Goal: Task Accomplishment & Management: Manage account settings

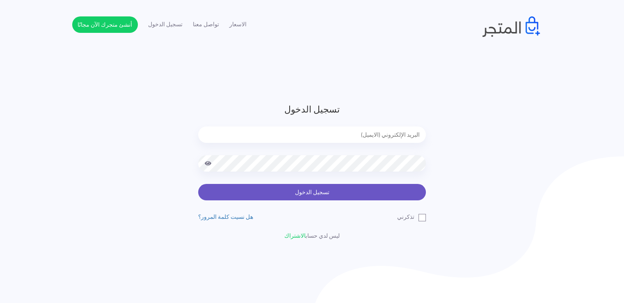
type input "[EMAIL_ADDRESS][DOMAIN_NAME]"
click at [380, 184] on button "تسجيل الدخول" at bounding box center [312, 192] width 228 height 16
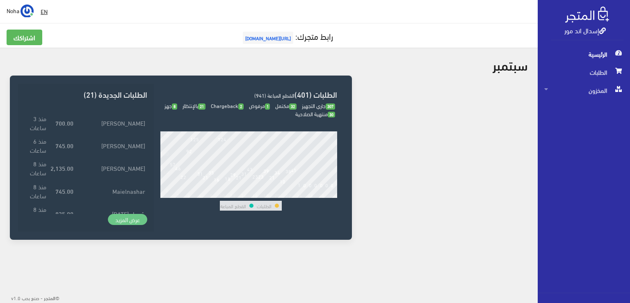
click at [135, 219] on link "عرض المزيد" at bounding box center [127, 219] width 39 height 11
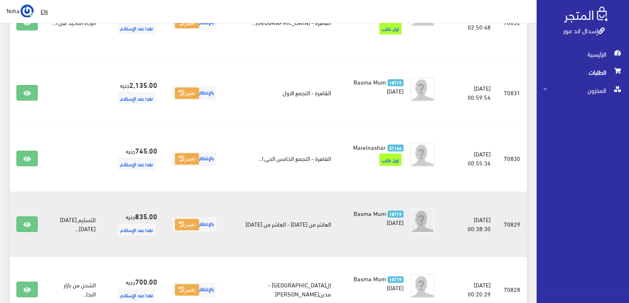
scroll to position [328, 0]
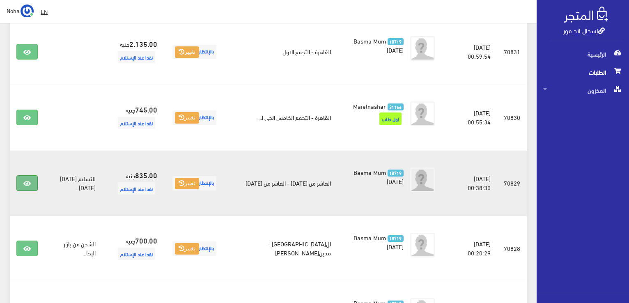
click at [34, 175] on link at bounding box center [26, 183] width 21 height 16
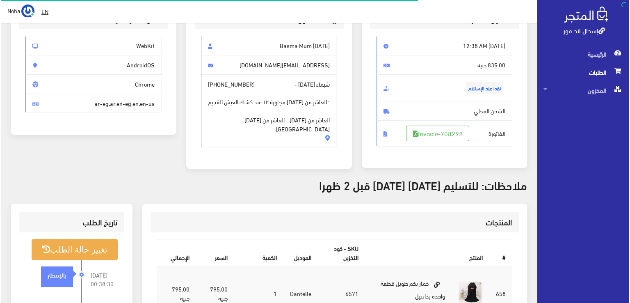
scroll to position [123, 0]
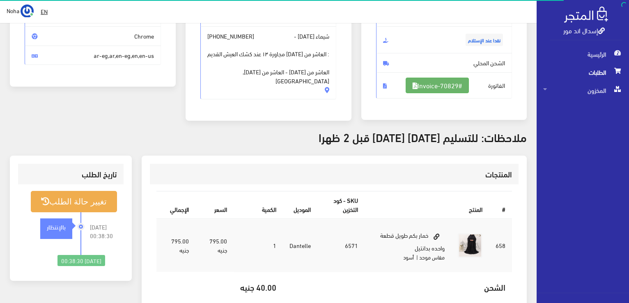
click at [461, 88] on link "#Invoice-70829" at bounding box center [436, 86] width 63 height 16
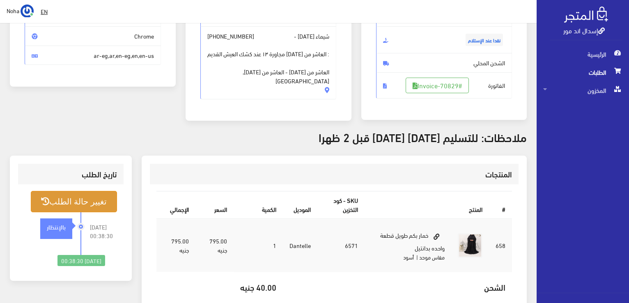
click at [74, 194] on button "تغيير حالة الطلب" at bounding box center [74, 201] width 86 height 21
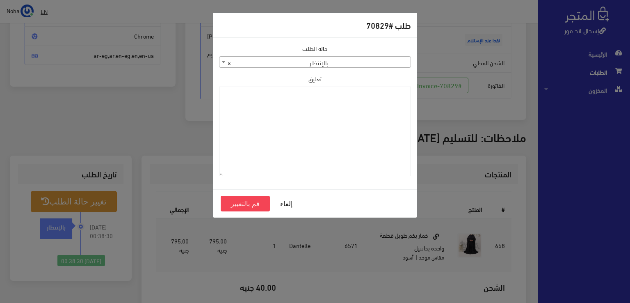
click at [384, 61] on span "× بالإنتظار" at bounding box center [315, 62] width 191 height 11
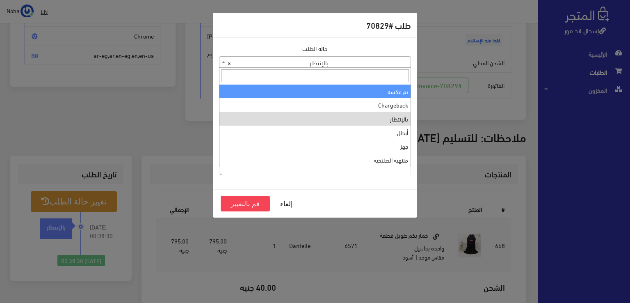
scroll to position [0, 0]
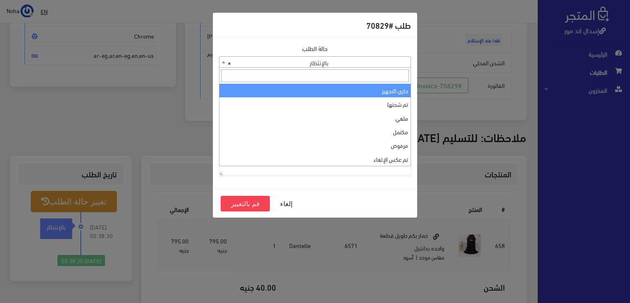
select select "1"
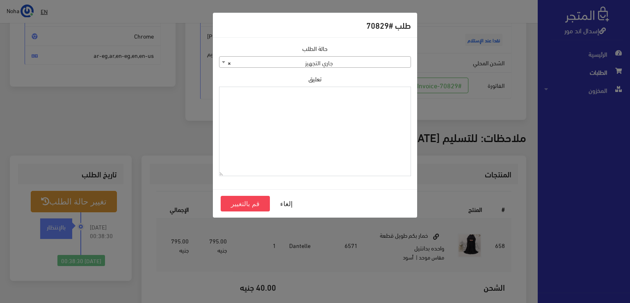
click at [336, 107] on textarea "تعليق" at bounding box center [315, 132] width 192 height 90
click at [277, 119] on textarea "تعليق" at bounding box center [315, 132] width 192 height 90
type textarea "1126577"
click at [262, 207] on button "قم بالتغيير" at bounding box center [245, 204] width 49 height 16
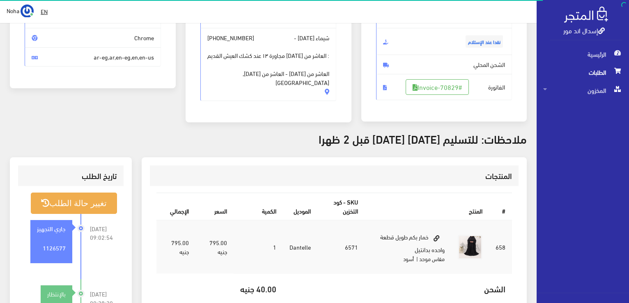
scroll to position [123, 0]
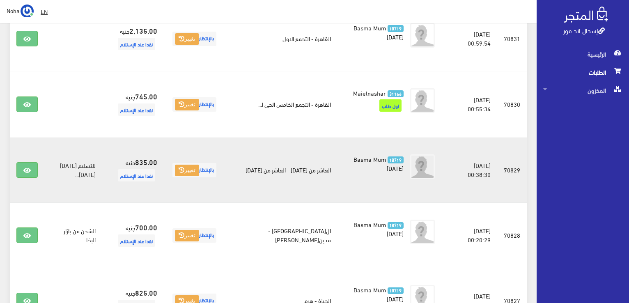
scroll to position [451, 0]
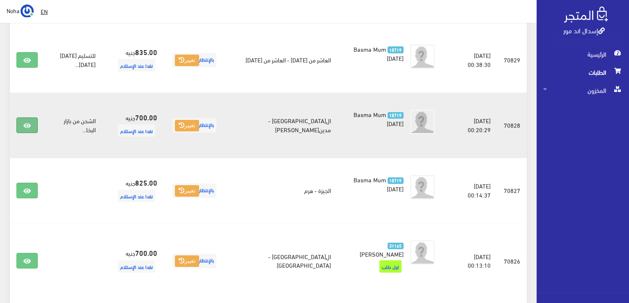
click at [21, 117] on link at bounding box center [26, 125] width 21 height 16
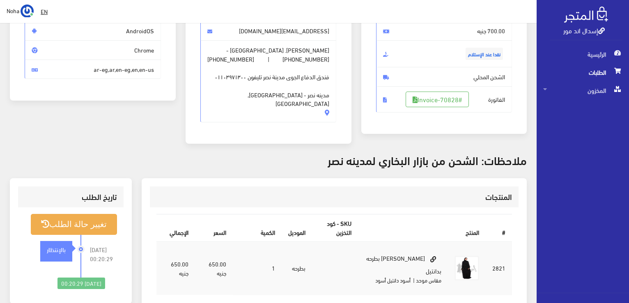
scroll to position [123, 0]
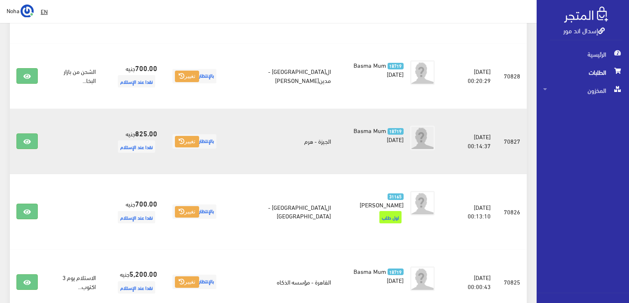
scroll to position [534, 0]
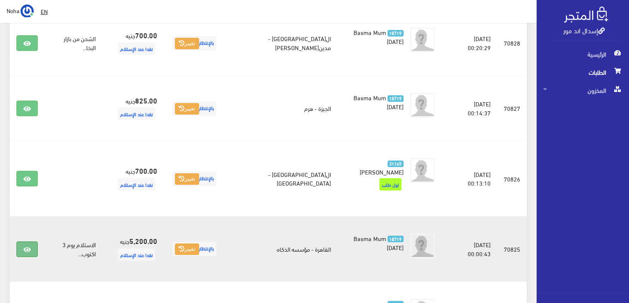
click at [26, 246] on icon at bounding box center [26, 249] width 7 height 7
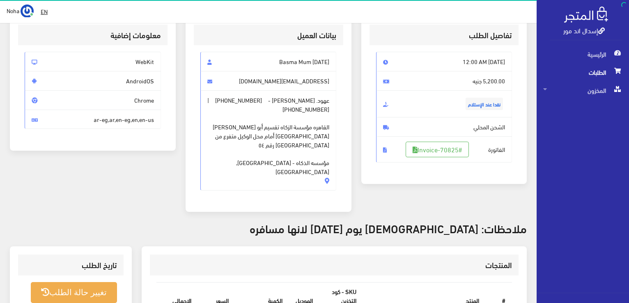
scroll to position [164, 0]
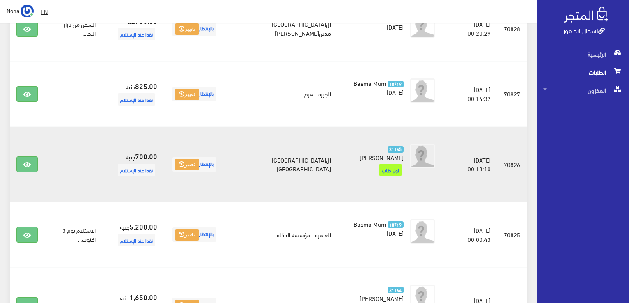
scroll to position [534, 0]
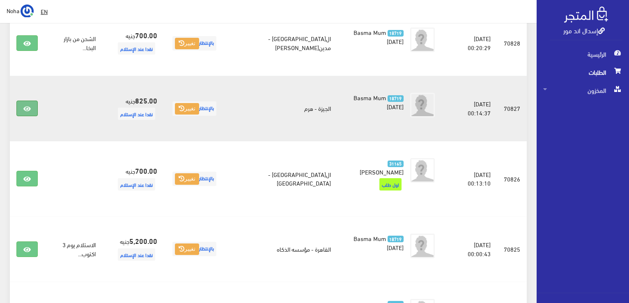
click at [28, 101] on link at bounding box center [26, 109] width 21 height 16
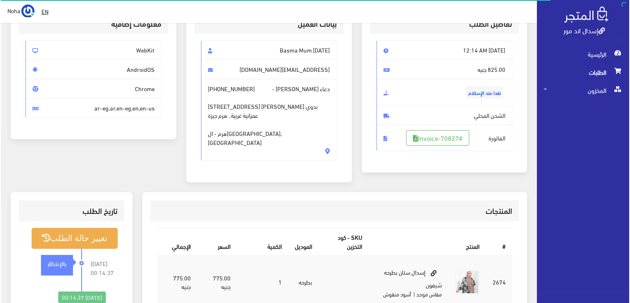
scroll to position [123, 0]
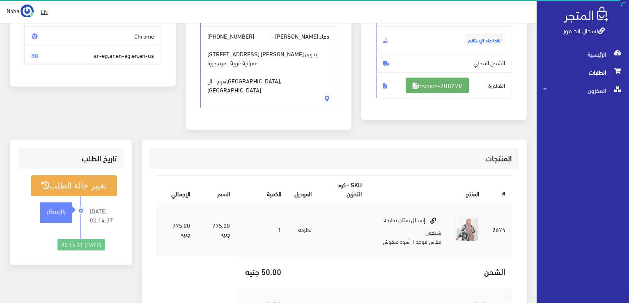
click at [442, 81] on link "#Invoice-70827" at bounding box center [436, 86] width 63 height 16
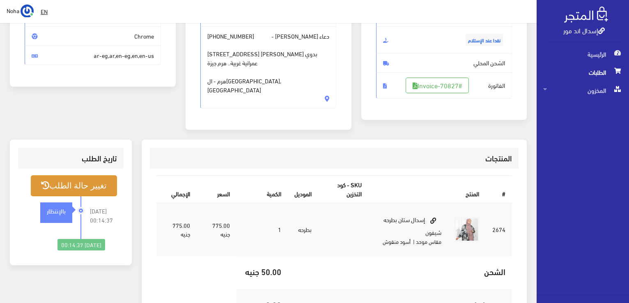
click at [86, 175] on button "تغيير حالة الطلب" at bounding box center [74, 185] width 86 height 21
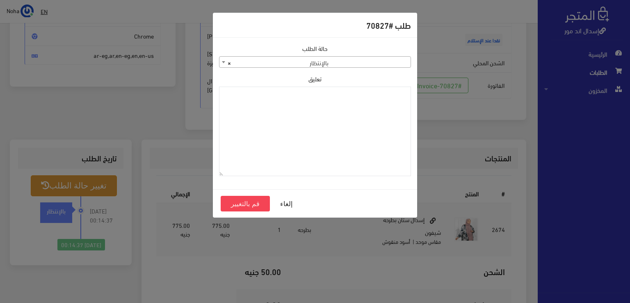
click at [378, 62] on span "× بالإنتظار" at bounding box center [315, 62] width 191 height 11
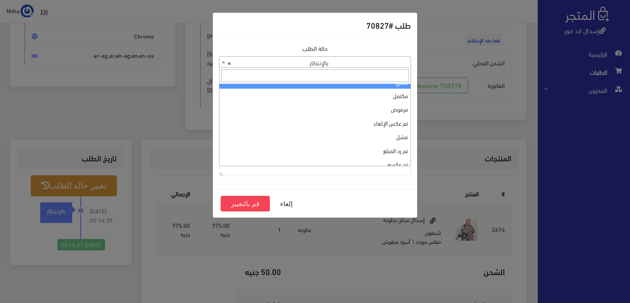
scroll to position [0, 0]
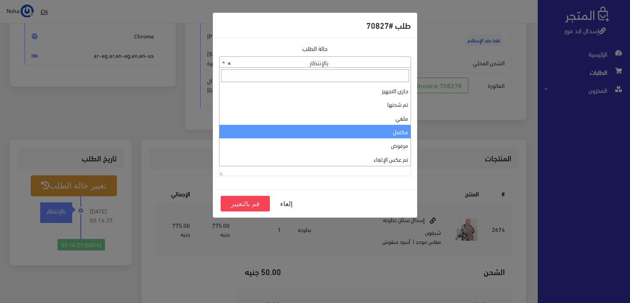
select select "4"
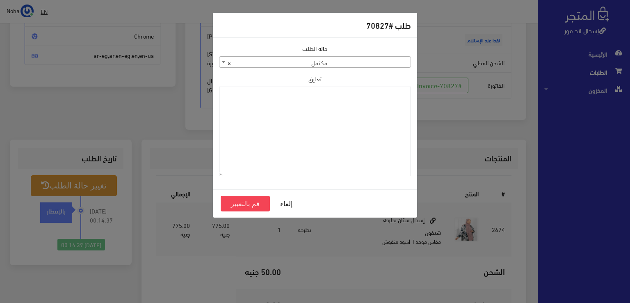
drag, startPoint x: 374, startPoint y: 127, endPoint x: 348, endPoint y: 144, distance: 30.8
click at [348, 144] on textarea "تعليق" at bounding box center [315, 132] width 192 height 90
click at [387, 94] on textarea "1126577" at bounding box center [315, 132] width 192 height 90
drag, startPoint x: 387, startPoint y: 94, endPoint x: 383, endPoint y: 94, distance: 4.5
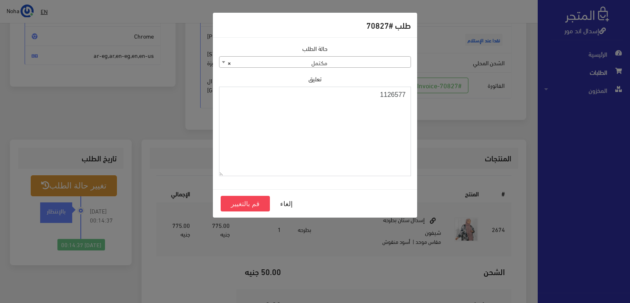
click at [383, 94] on textarea "1126577" at bounding box center [315, 132] width 192 height 90
click at [397, 93] on textarea "1126577" at bounding box center [315, 132] width 192 height 90
type textarea "1126577"
click at [245, 202] on button "قم بالتغيير" at bounding box center [245, 204] width 49 height 16
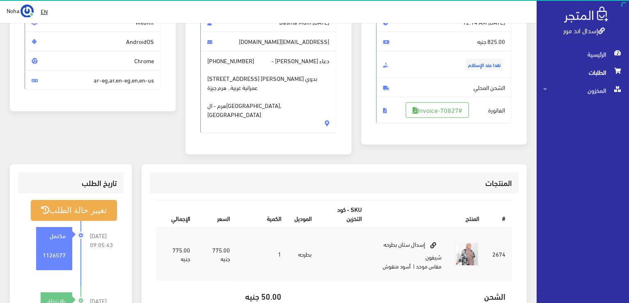
scroll to position [164, 0]
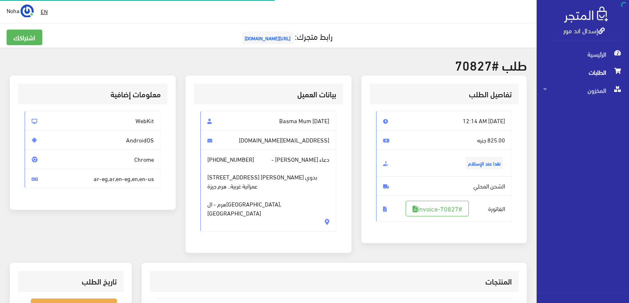
scroll to position [118, 0]
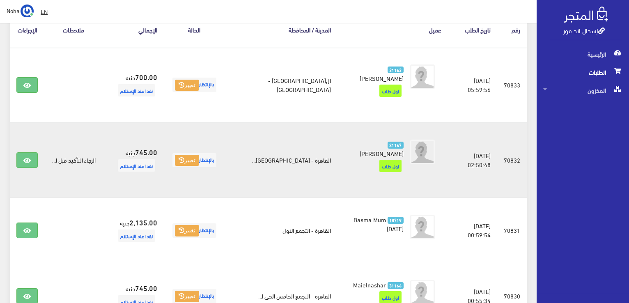
scroll to position [164, 0]
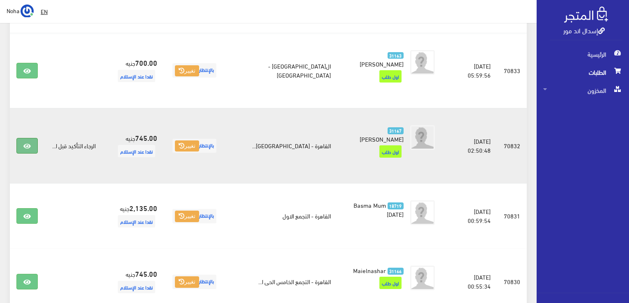
click at [34, 138] on link at bounding box center [26, 146] width 21 height 16
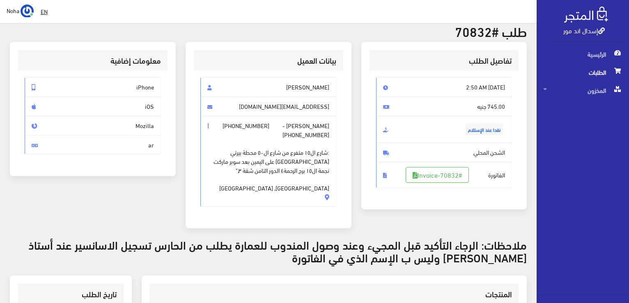
scroll to position [82, 0]
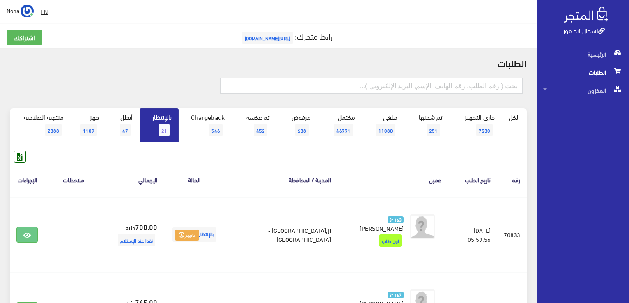
click at [171, 136] on link "بالإنتظار 21" at bounding box center [159, 125] width 39 height 34
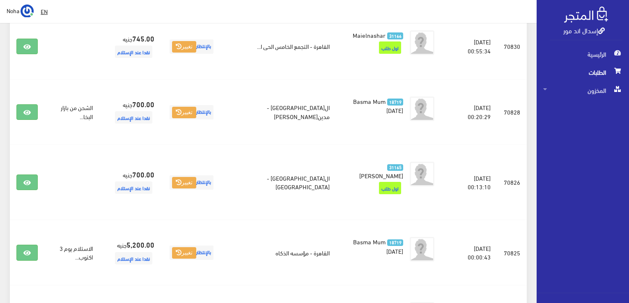
scroll to position [395, 0]
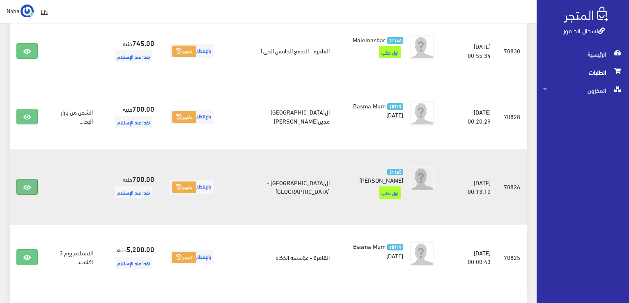
click at [22, 179] on link at bounding box center [26, 187] width 21 height 16
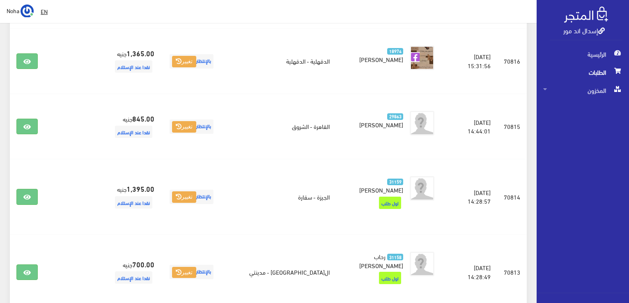
scroll to position [1216, 0]
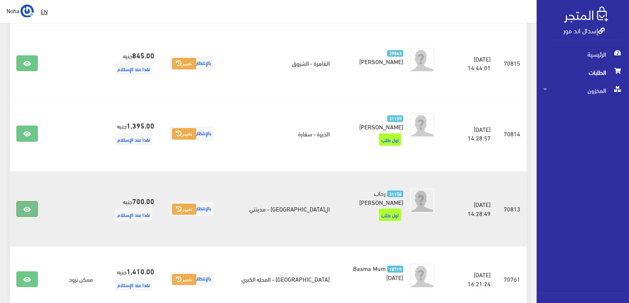
click at [29, 201] on link at bounding box center [26, 209] width 21 height 16
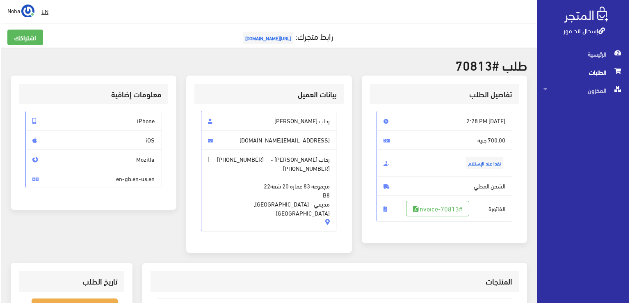
scroll to position [82, 0]
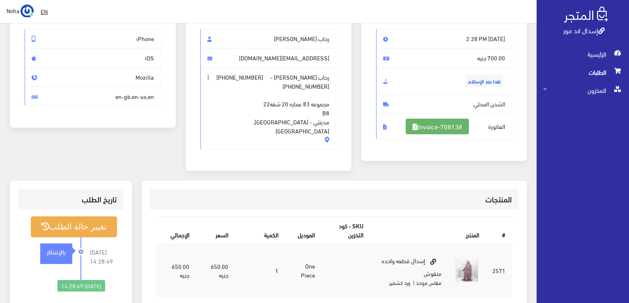
click at [437, 127] on link "#Invoice-70813" at bounding box center [436, 127] width 63 height 16
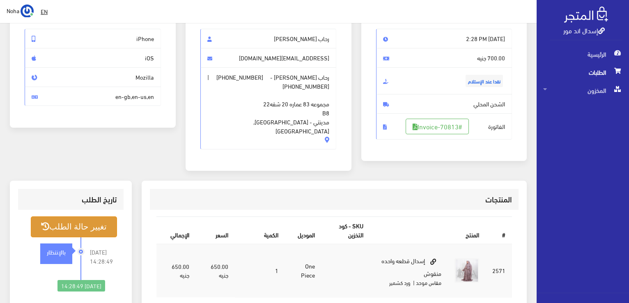
click at [56, 223] on button "تغيير حالة الطلب" at bounding box center [74, 226] width 86 height 21
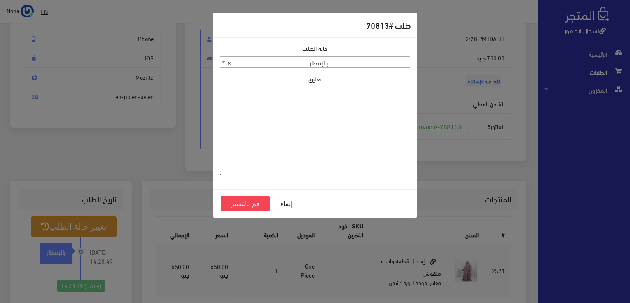
click at [292, 60] on span "× بالإنتظار" at bounding box center [315, 62] width 191 height 11
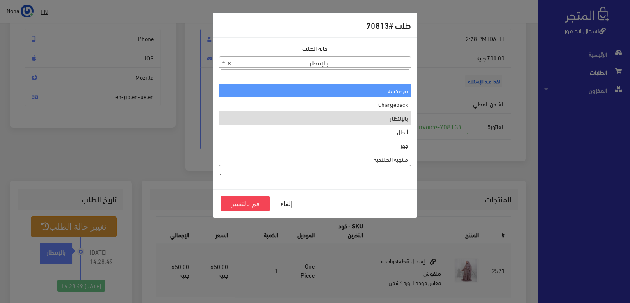
scroll to position [0, 0]
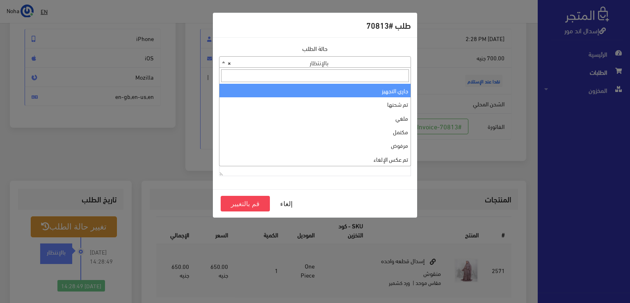
select select "1"
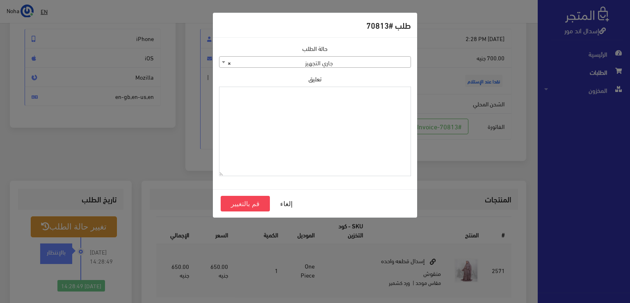
paste textarea "1126577"
type textarea "1126577"
click at [248, 204] on button "قم بالتغيير" at bounding box center [245, 204] width 49 height 16
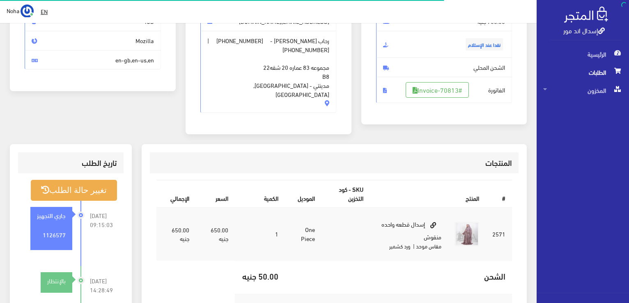
scroll to position [123, 0]
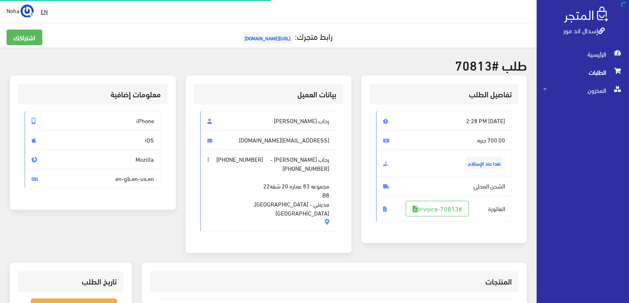
scroll to position [82, 0]
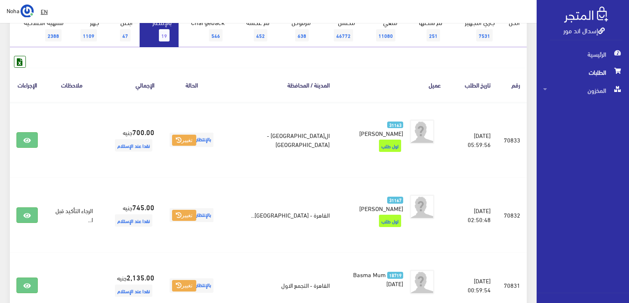
scroll to position [66, 0]
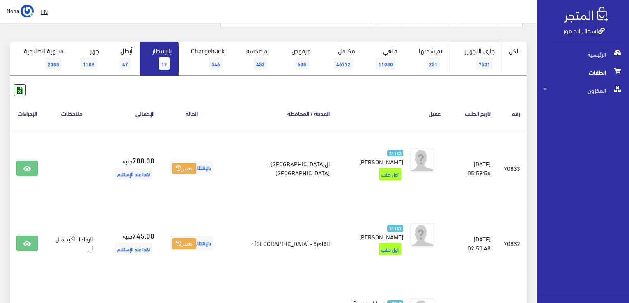
click at [470, 64] on link "جاري التجهيز 7531" at bounding box center [475, 59] width 53 height 34
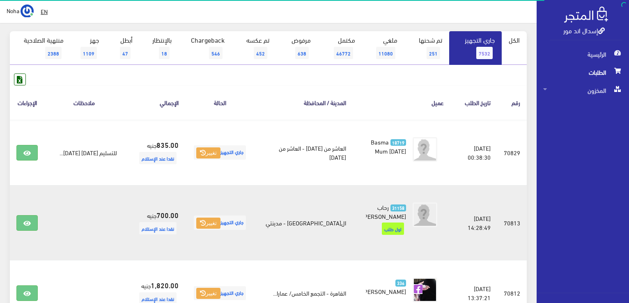
scroll to position [82, 0]
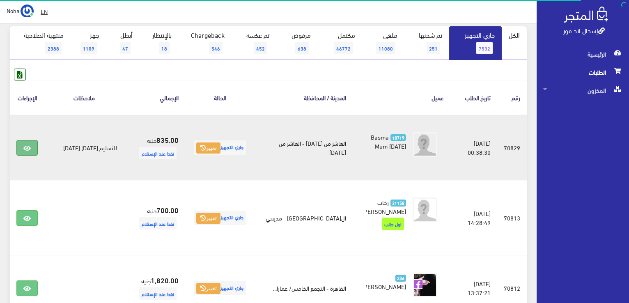
click at [31, 145] on link at bounding box center [26, 148] width 21 height 16
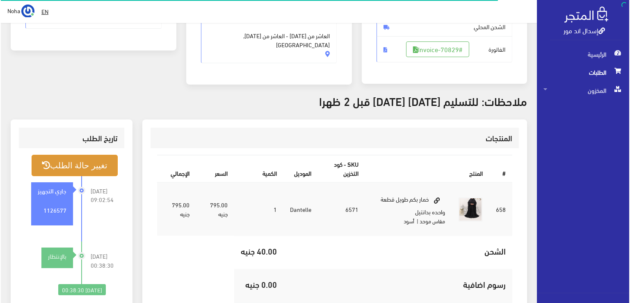
scroll to position [164, 0]
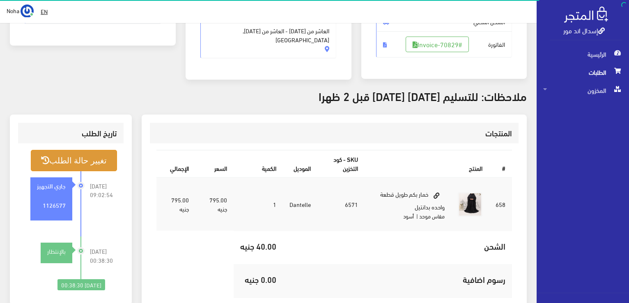
click at [82, 155] on button "تغيير حالة الطلب" at bounding box center [74, 160] width 86 height 21
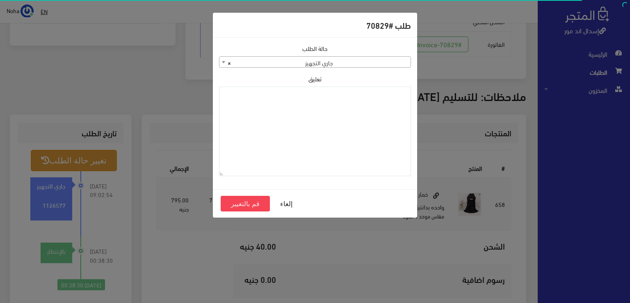
click at [323, 61] on span "× جاري التجهيز" at bounding box center [315, 62] width 191 height 11
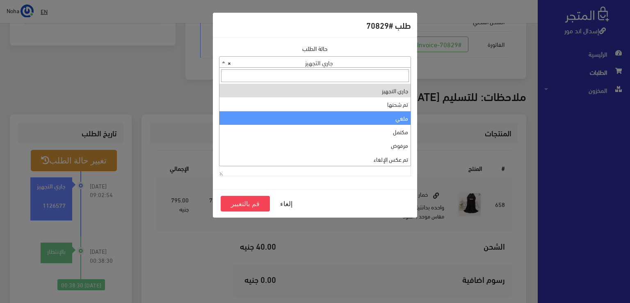
select select "3"
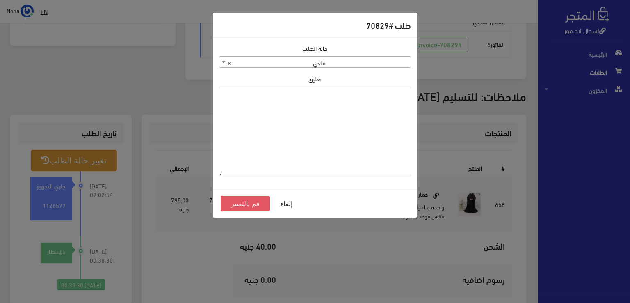
click at [257, 206] on button "قم بالتغيير" at bounding box center [245, 204] width 49 height 16
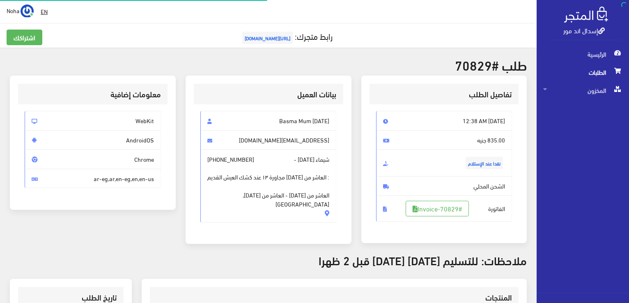
scroll to position [161, 0]
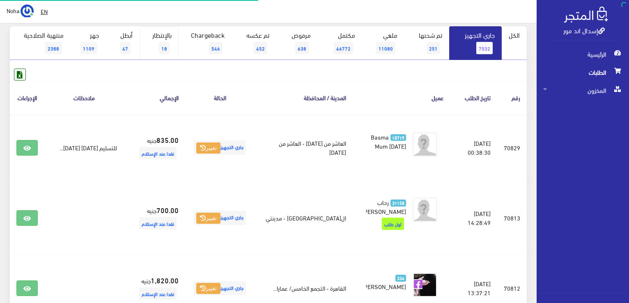
scroll to position [82, 0]
click at [160, 41] on link "بالإنتظار 18" at bounding box center [159, 43] width 39 height 34
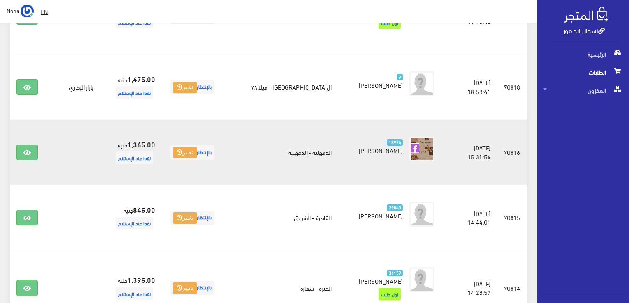
scroll to position [1058, 0]
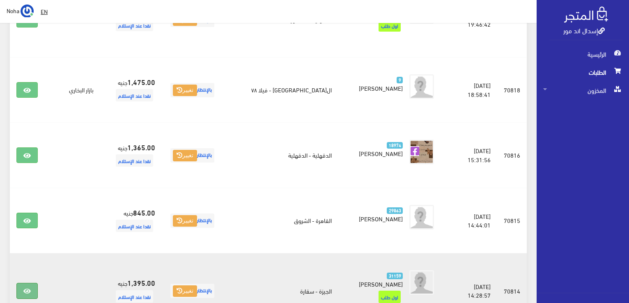
click at [30, 288] on icon at bounding box center [26, 291] width 7 height 7
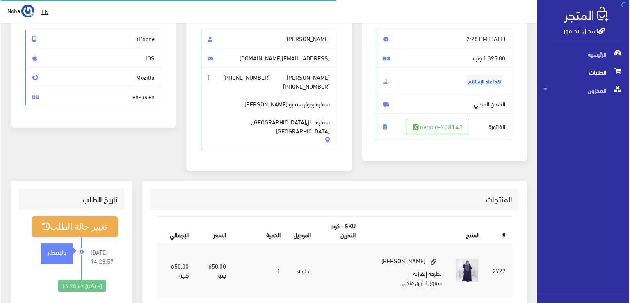
scroll to position [82, 0]
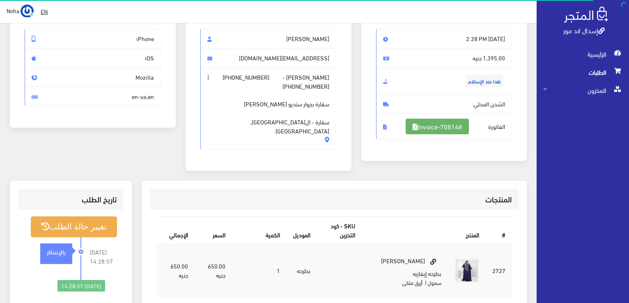
click at [432, 127] on link "#Invoice-70814" at bounding box center [436, 127] width 63 height 16
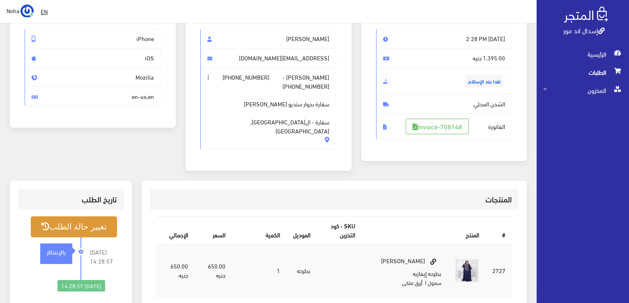
click at [90, 216] on button "تغيير حالة الطلب" at bounding box center [74, 226] width 86 height 21
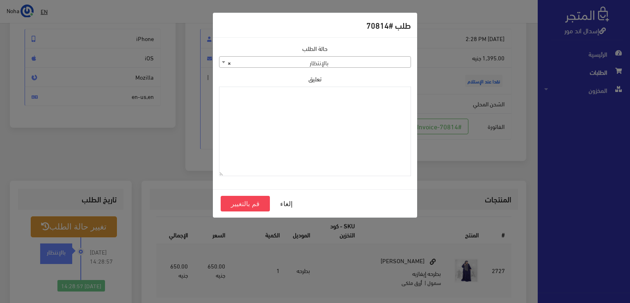
click at [371, 59] on span "× بالإنتظار" at bounding box center [315, 62] width 191 height 11
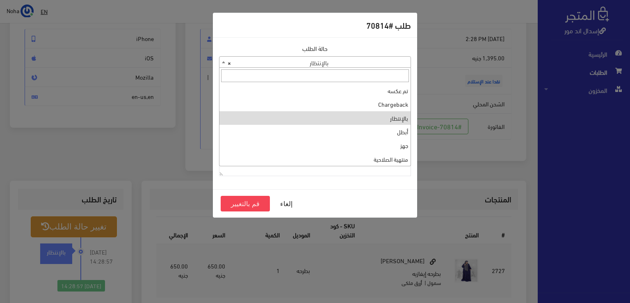
scroll to position [0, 0]
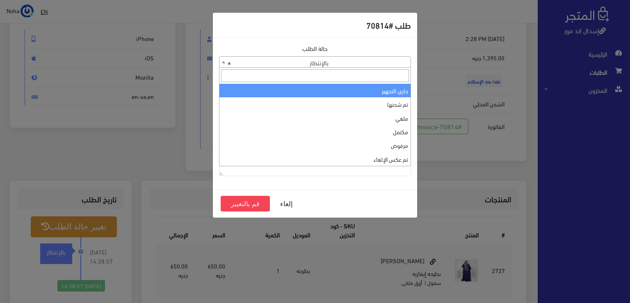
select select "1"
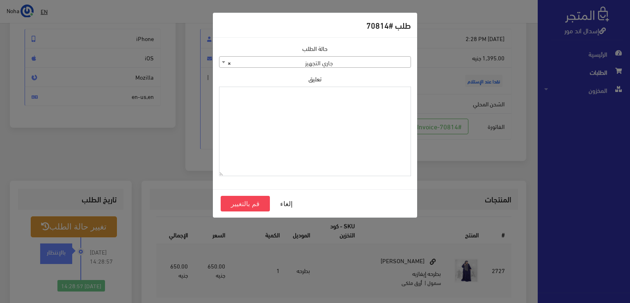
paste textarea "1126577"
type textarea "1126577"
click at [243, 207] on button "قم بالتغيير" at bounding box center [245, 204] width 49 height 16
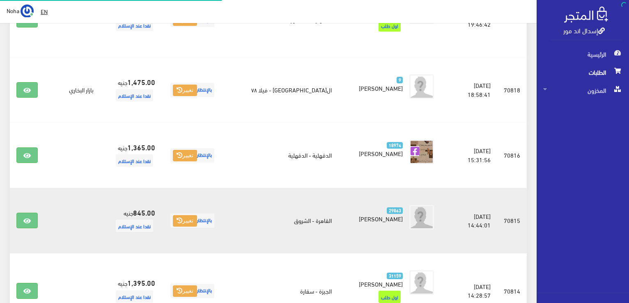
scroll to position [1058, 0]
click at [22, 213] on link at bounding box center [26, 221] width 21 height 16
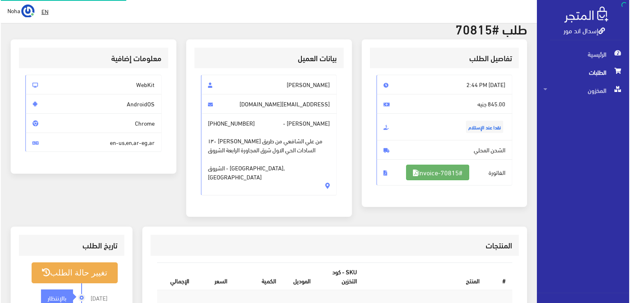
scroll to position [123, 0]
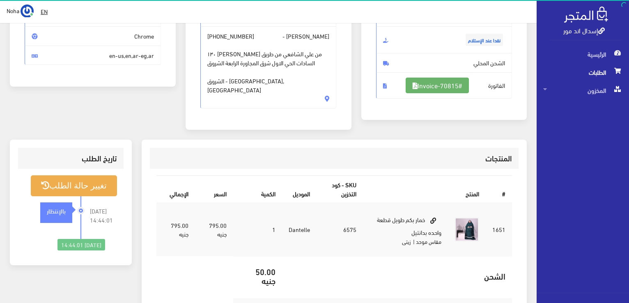
click at [428, 82] on link "#Invoice-70815" at bounding box center [436, 86] width 63 height 16
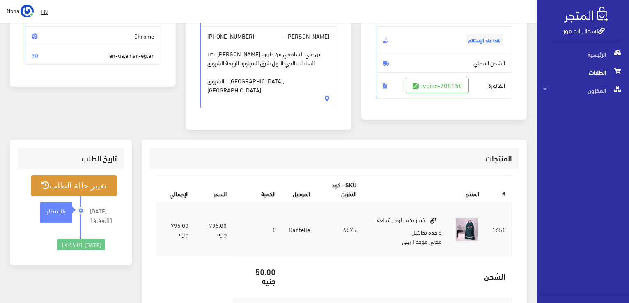
click at [71, 183] on button "تغيير حالة الطلب" at bounding box center [74, 185] width 86 height 21
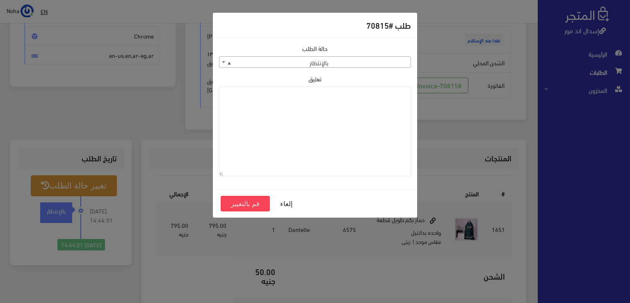
click at [364, 60] on span "× بالإنتظار" at bounding box center [315, 62] width 191 height 11
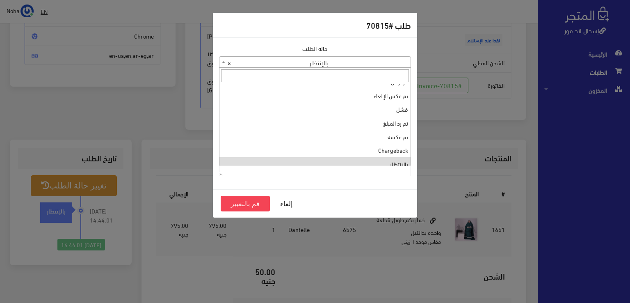
scroll to position [0, 0]
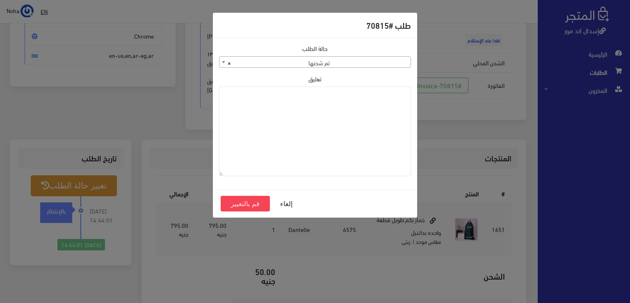
click at [393, 64] on span "× تم شحنها" at bounding box center [315, 62] width 191 height 11
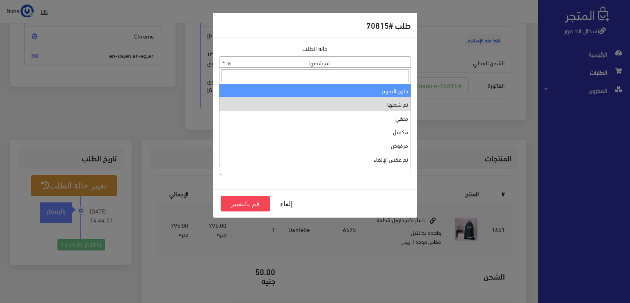
select select "1"
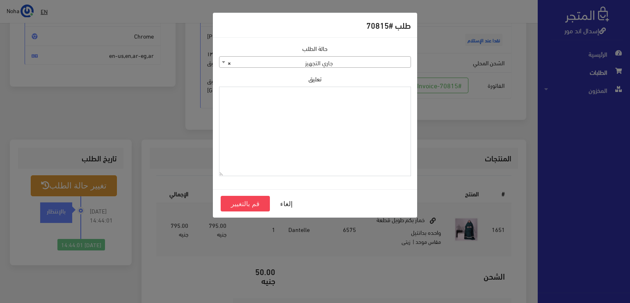
paste textarea "1126577"
type textarea "1126577"
click at [247, 203] on button "قم بالتغيير" at bounding box center [245, 204] width 49 height 16
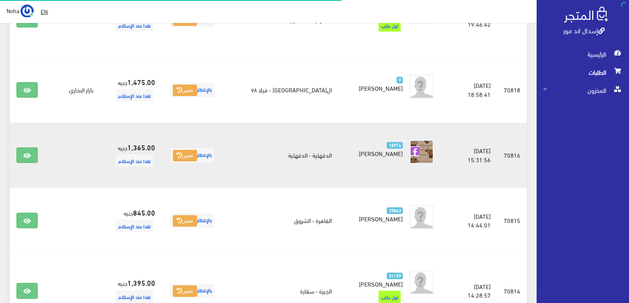
scroll to position [1058, 0]
click at [28, 152] on icon at bounding box center [26, 155] width 7 height 7
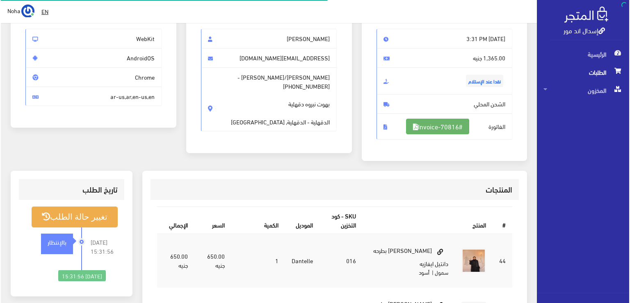
scroll to position [82, 0]
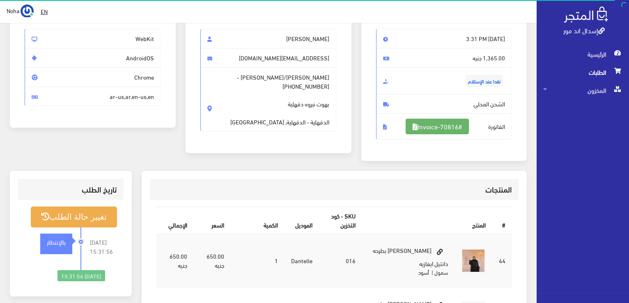
click at [449, 121] on link "#Invoice-70816" at bounding box center [436, 127] width 63 height 16
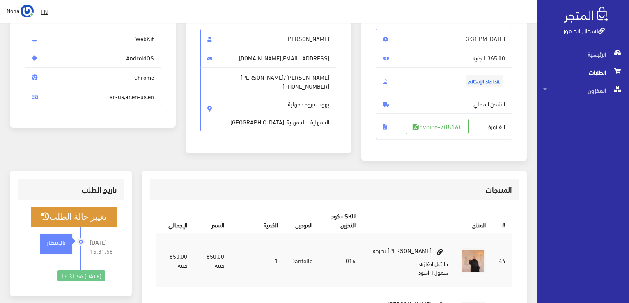
click at [101, 220] on button "تغيير حالة الطلب" at bounding box center [74, 216] width 86 height 21
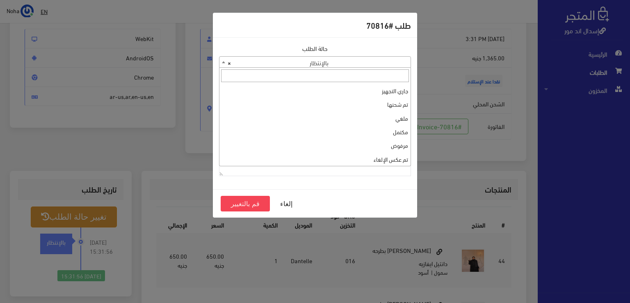
drag, startPoint x: 368, startPoint y: 58, endPoint x: 365, endPoint y: 87, distance: 29.7
click at [368, 58] on span "× بالإنتظار" at bounding box center [315, 62] width 191 height 11
select select "1"
paste textarea "1126577"
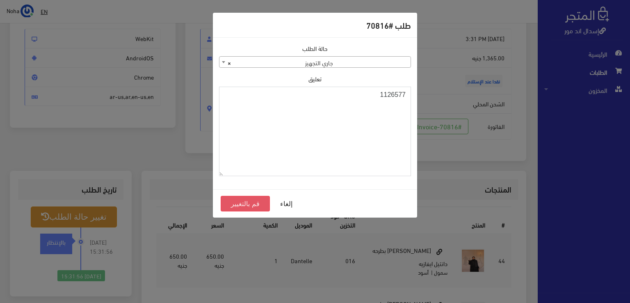
type textarea "1126577"
click at [246, 204] on button "قم بالتغيير" at bounding box center [245, 204] width 49 height 16
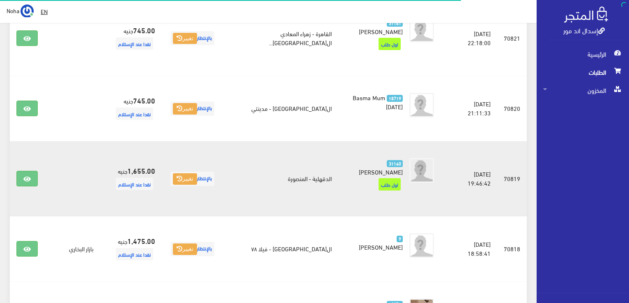
scroll to position [894, 0]
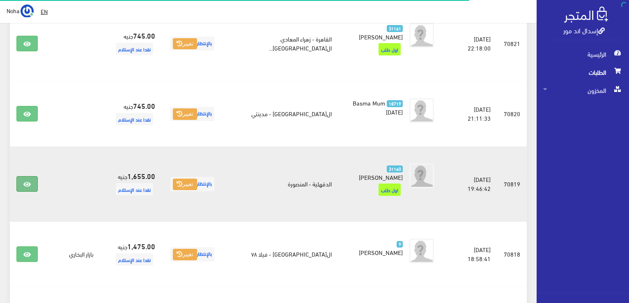
click at [28, 181] on icon at bounding box center [26, 184] width 7 height 7
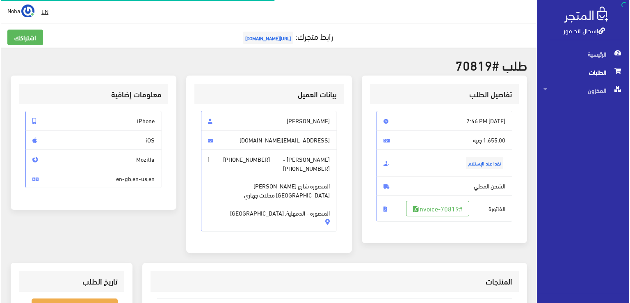
scroll to position [82, 0]
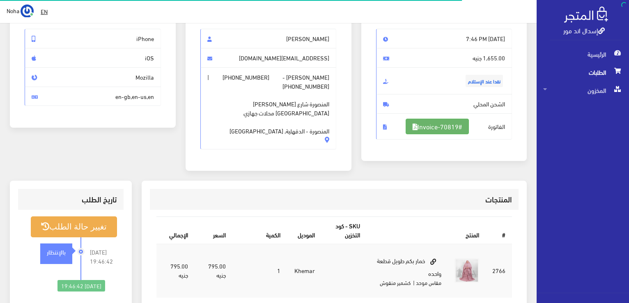
click at [436, 119] on link "#Invoice-70819" at bounding box center [436, 127] width 63 height 16
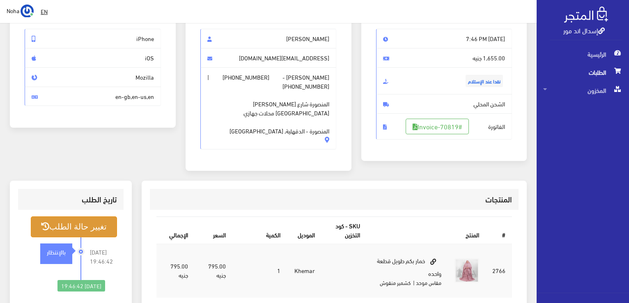
click at [78, 233] on button "تغيير حالة الطلب" at bounding box center [74, 226] width 86 height 21
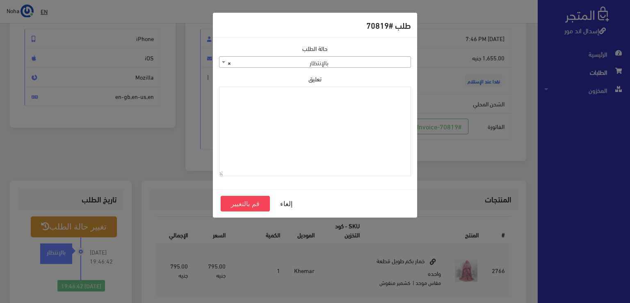
click at [310, 68] on body "إسدال اند مور الرئيسية الطلبات EN" at bounding box center [315, 222] width 630 height 608
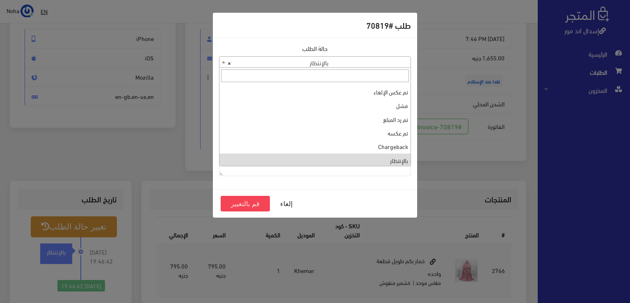
scroll to position [0, 0]
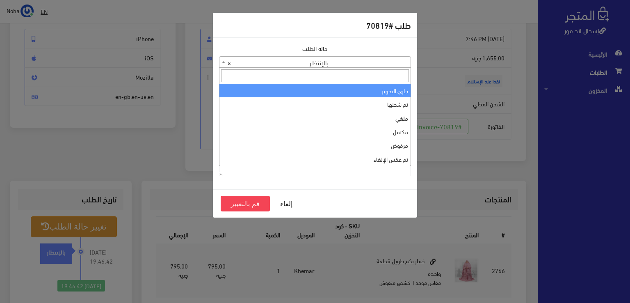
select select "1"
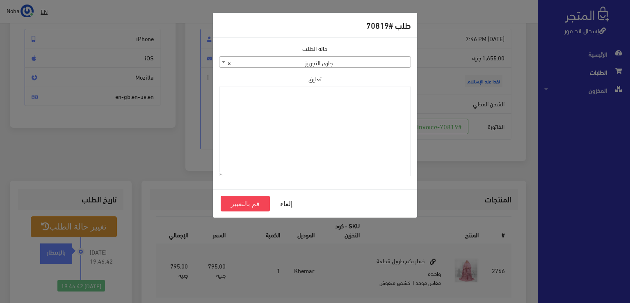
paste textarea "1126577"
type textarea "1126577"
click at [246, 204] on button "قم بالتغيير" at bounding box center [245, 204] width 49 height 16
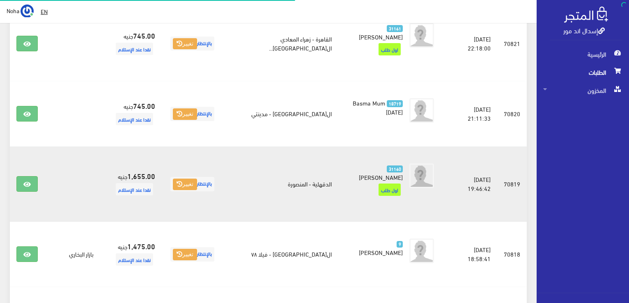
scroll to position [894, 0]
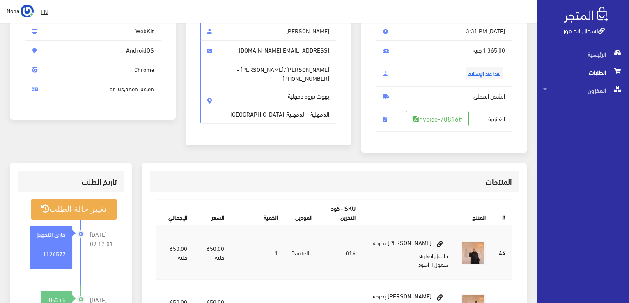
scroll to position [123, 0]
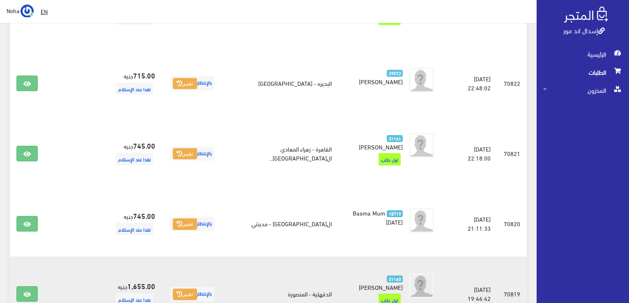
scroll to position [771, 0]
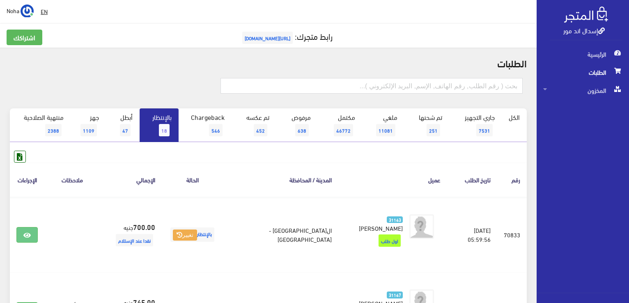
click at [171, 124] on link "بالإنتظار 18" at bounding box center [159, 125] width 39 height 34
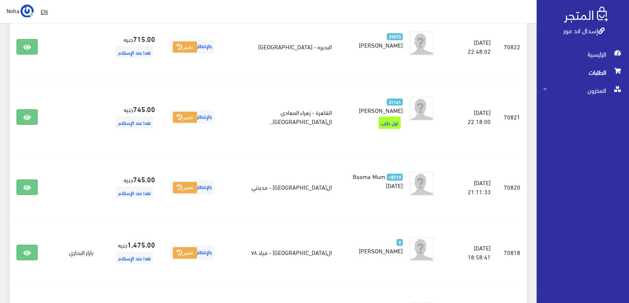
scroll to position [878, 0]
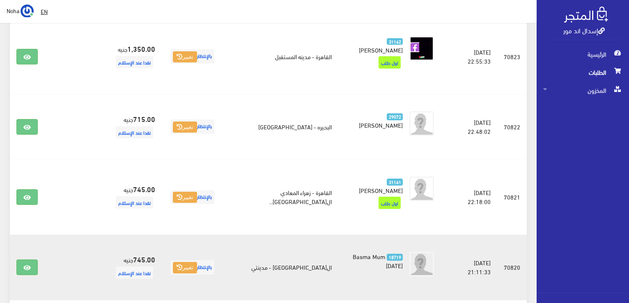
scroll to position [755, 0]
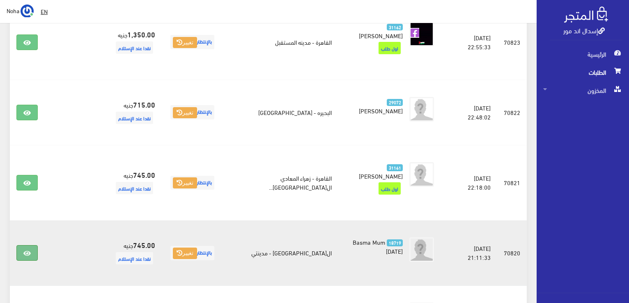
click at [25, 245] on link at bounding box center [26, 253] width 21 height 16
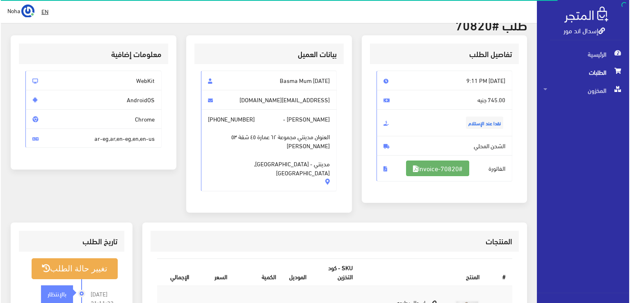
scroll to position [82, 0]
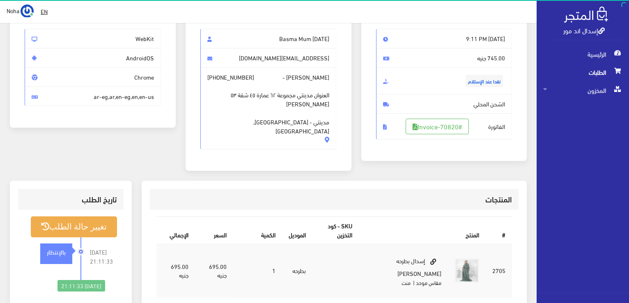
click at [442, 136] on span "الفاتورة #Invoice-70820" at bounding box center [444, 126] width 136 height 26
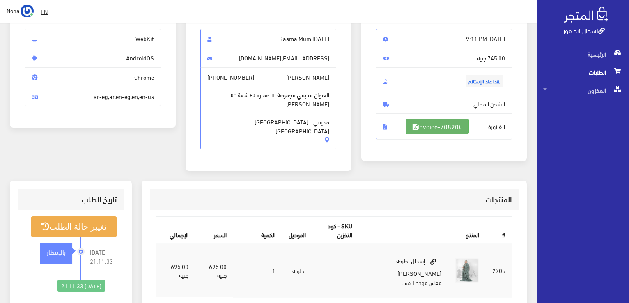
click at [441, 123] on link "#Invoice-70820" at bounding box center [436, 127] width 63 height 16
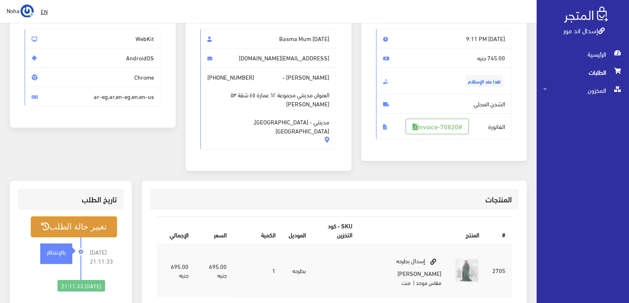
click at [86, 216] on button "تغيير حالة الطلب" at bounding box center [74, 226] width 86 height 21
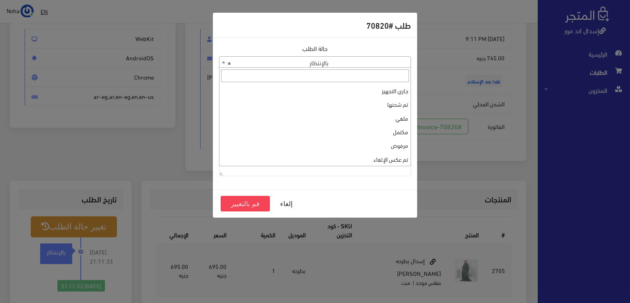
click at [316, 66] on span "× بالإنتظار" at bounding box center [315, 62] width 191 height 11
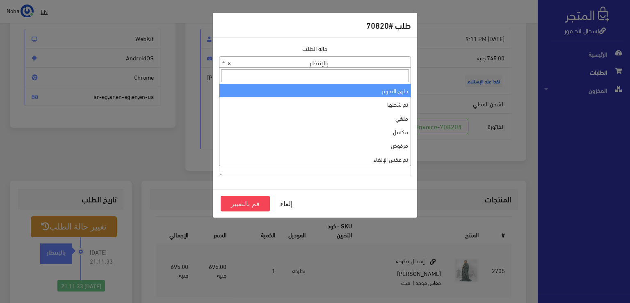
select select "1"
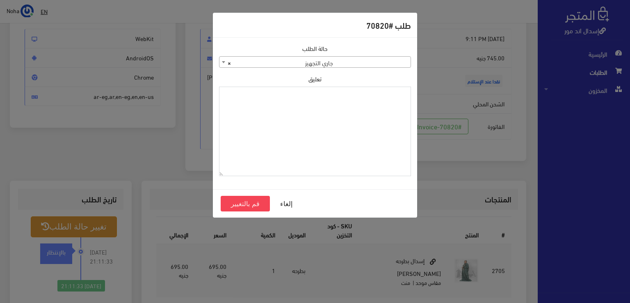
paste textarea "1126577"
type textarea "1126577"
click at [239, 203] on button "قم بالتغيير" at bounding box center [245, 204] width 49 height 16
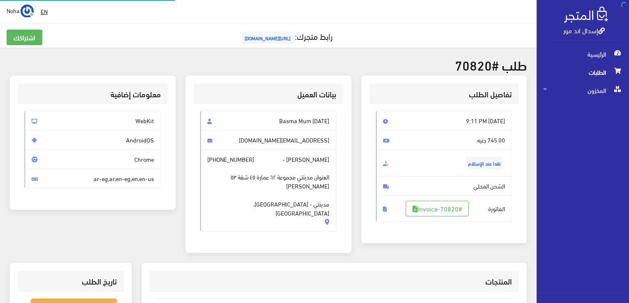
scroll to position [82, 0]
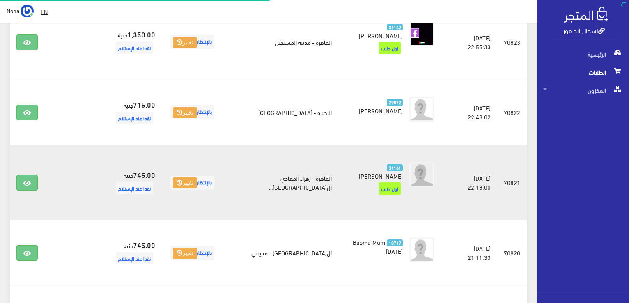
scroll to position [755, 0]
click at [36, 175] on link at bounding box center [26, 183] width 21 height 16
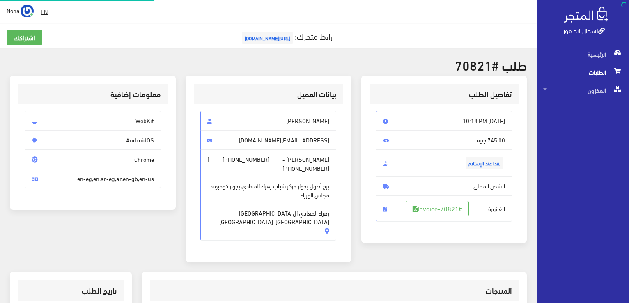
scroll to position [82, 0]
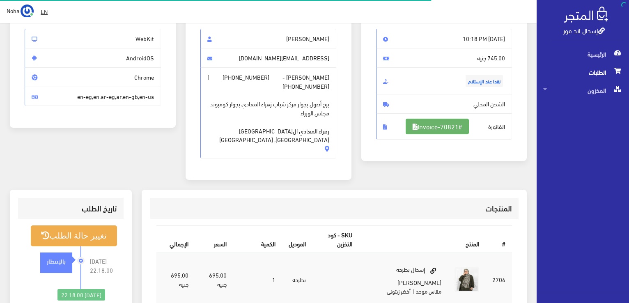
click at [461, 122] on link "#Invoice-70821" at bounding box center [436, 127] width 63 height 16
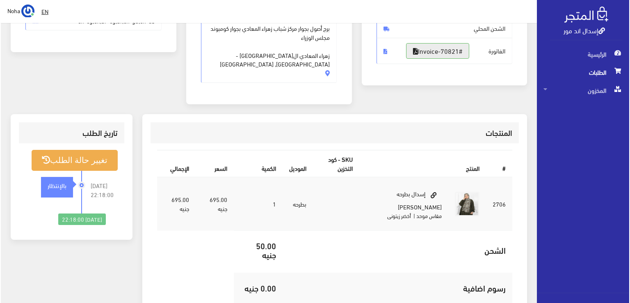
scroll to position [205, 0]
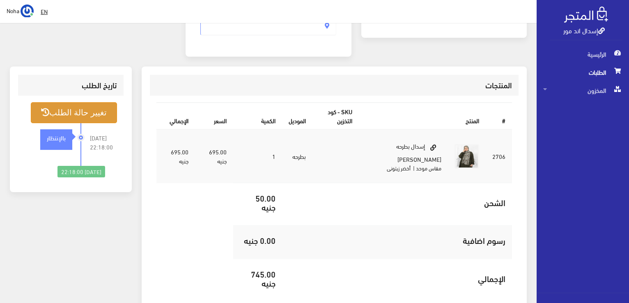
click at [108, 108] on button "تغيير حالة الطلب" at bounding box center [74, 112] width 86 height 21
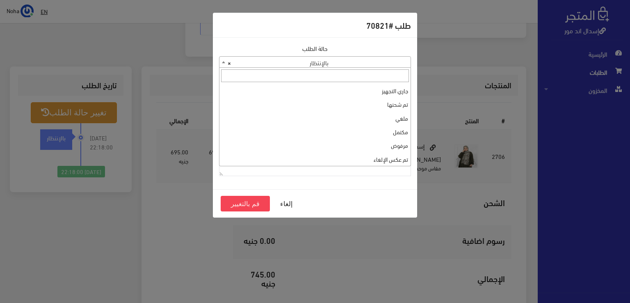
click at [285, 61] on span "× بالإنتظار" at bounding box center [315, 62] width 191 height 11
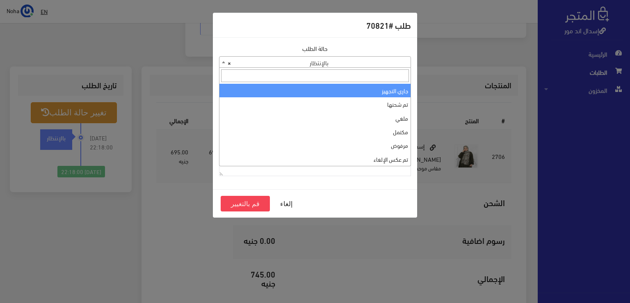
select select "1"
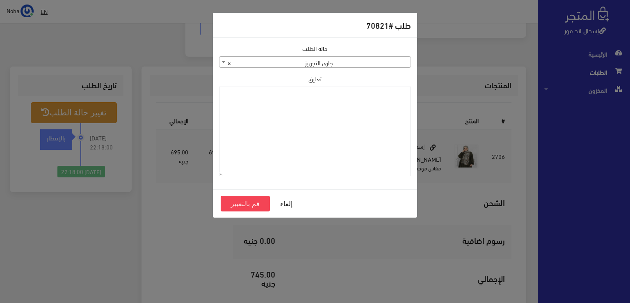
paste textarea "1126577"
type textarea "1126577"
click at [252, 206] on button "قم بالتغيير" at bounding box center [245, 204] width 49 height 16
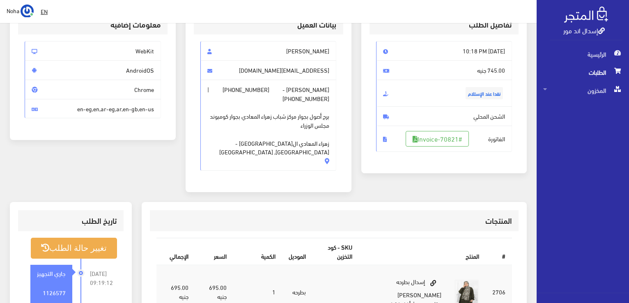
scroll to position [205, 0]
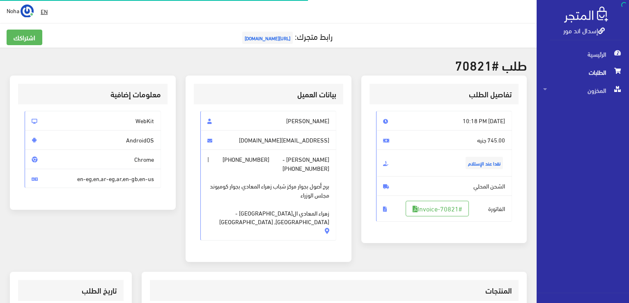
scroll to position [197, 0]
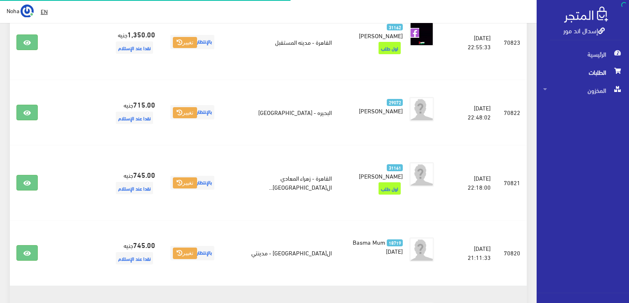
scroll to position [755, 0]
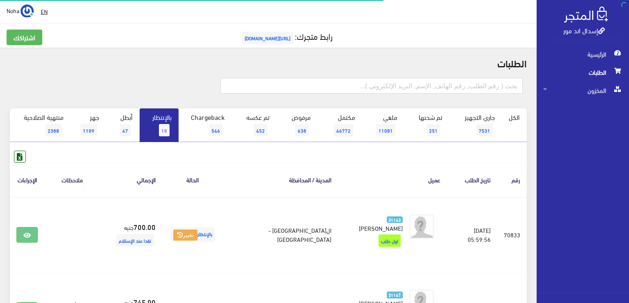
scroll to position [726, 0]
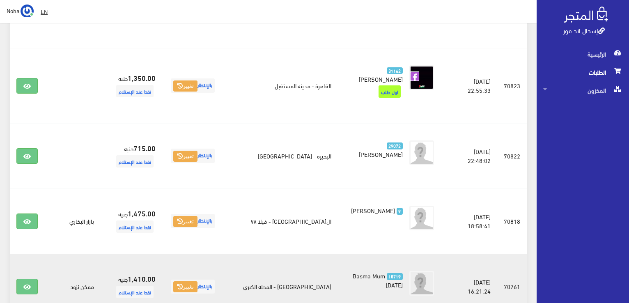
scroll to position [747, 0]
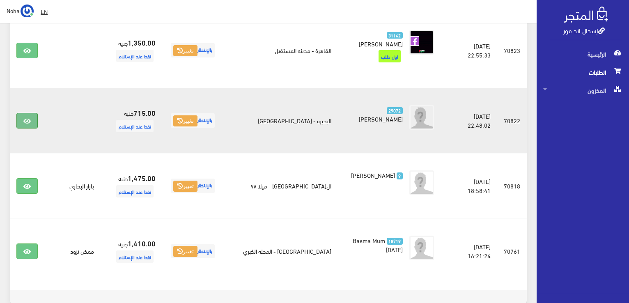
click at [25, 118] on icon at bounding box center [26, 121] width 7 height 7
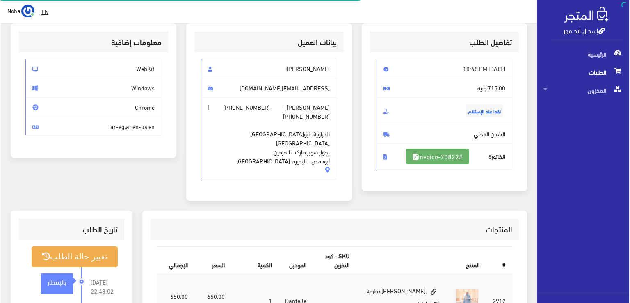
scroll to position [82, 0]
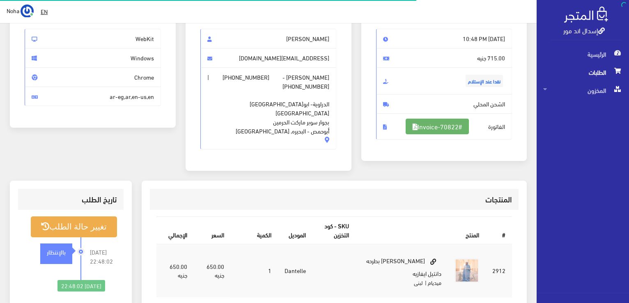
click at [435, 126] on link "#Invoice-70822" at bounding box center [436, 127] width 63 height 16
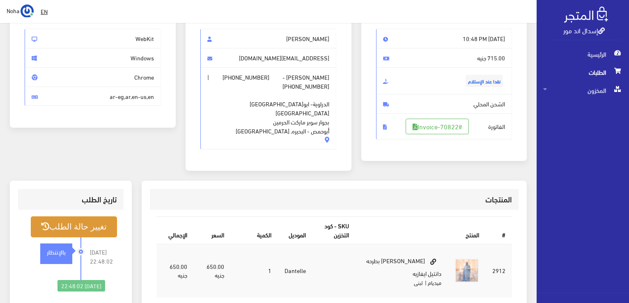
click at [88, 216] on button "تغيير حالة الطلب" at bounding box center [74, 226] width 86 height 21
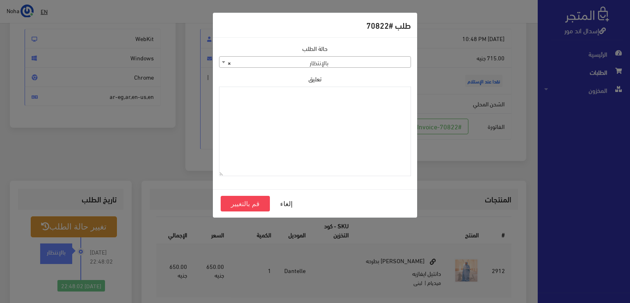
click at [340, 68] on div "حالة الطلب جاري التجهيز تم شحنها ملغي مكتمل مرفوض تم عكس الإلغاء فشل تم رد المب…" at bounding box center [315, 113] width 202 height 139
click at [358, 60] on span "× بالإنتظار" at bounding box center [315, 62] width 191 height 11
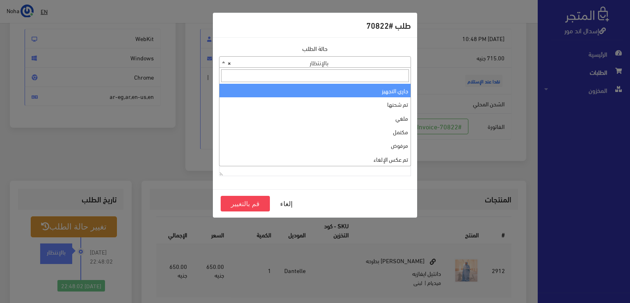
select select "1"
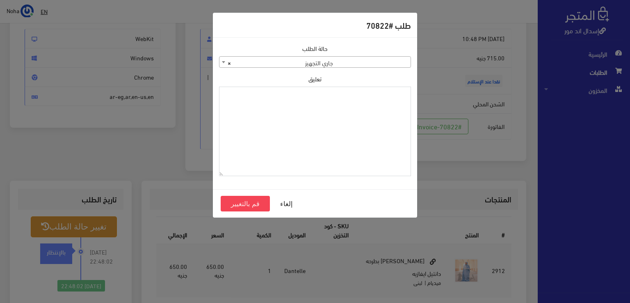
paste textarea "1126577"
type textarea "1126577"
click at [254, 204] on button "قم بالتغيير" at bounding box center [245, 204] width 49 height 16
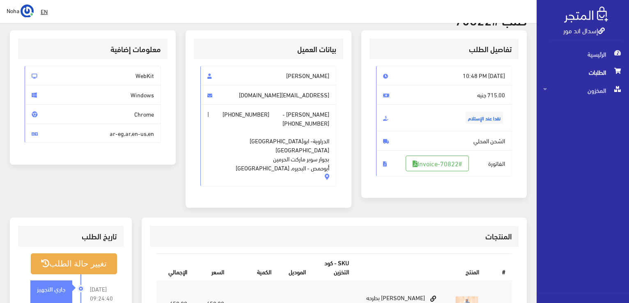
scroll to position [123, 0]
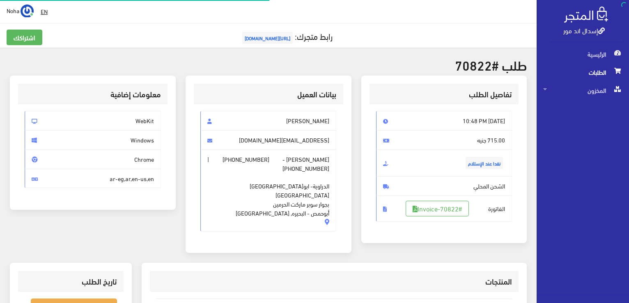
scroll to position [82, 0]
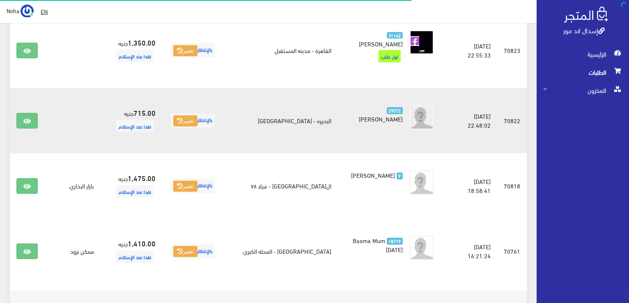
scroll to position [665, 0]
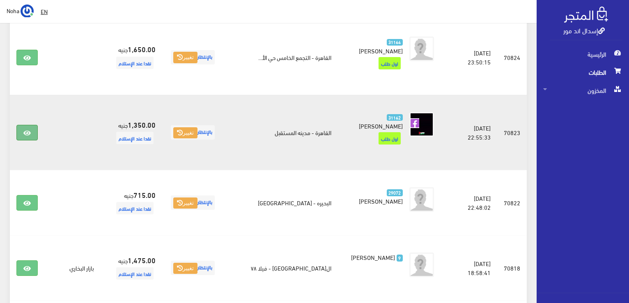
click at [24, 130] on icon at bounding box center [26, 133] width 7 height 7
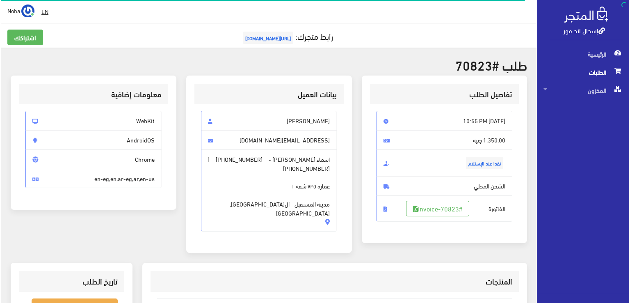
scroll to position [82, 0]
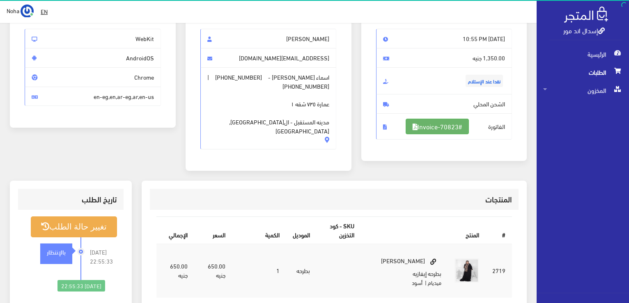
click at [420, 128] on link "#Invoice-70823" at bounding box center [436, 127] width 63 height 16
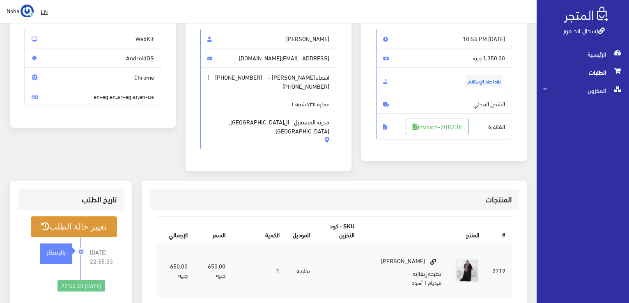
click at [94, 222] on button "تغيير حالة الطلب" at bounding box center [74, 226] width 86 height 21
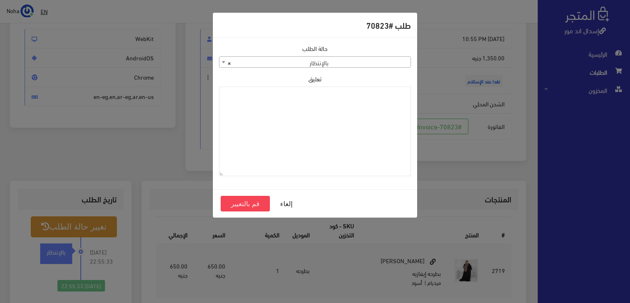
click at [269, 66] on span "× بالإنتظار" at bounding box center [315, 62] width 191 height 11
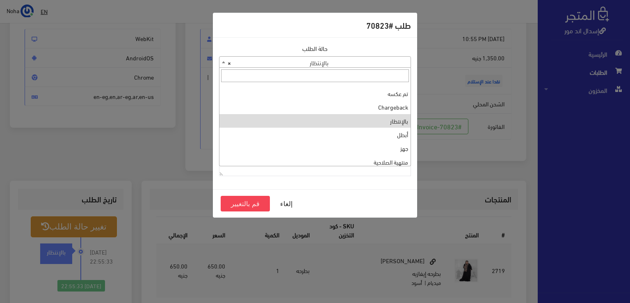
scroll to position [0, 0]
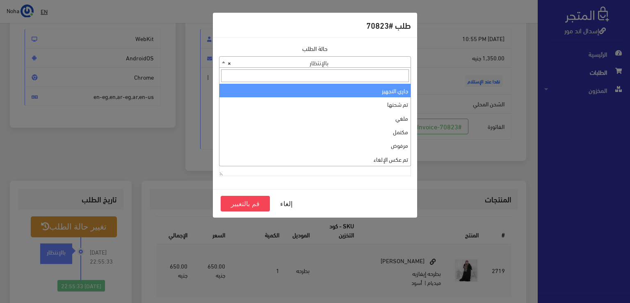
select select "1"
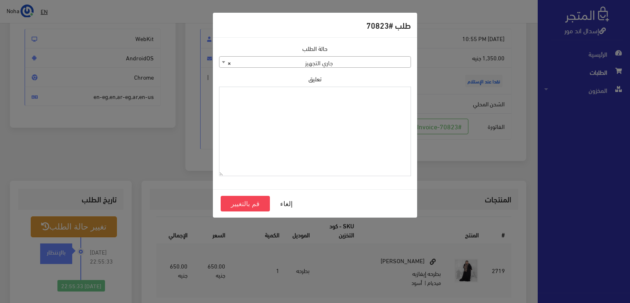
paste textarea "1126577"
type textarea "1126577"
click at [235, 206] on button "قم بالتغيير" at bounding box center [245, 204] width 49 height 16
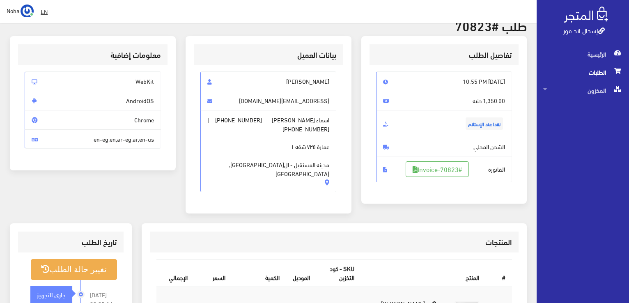
scroll to position [123, 0]
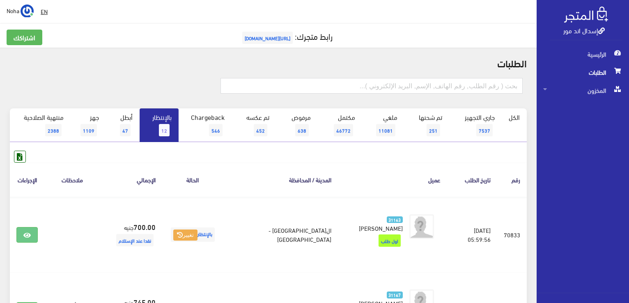
click at [160, 122] on link "بالإنتظار 12" at bounding box center [159, 125] width 39 height 34
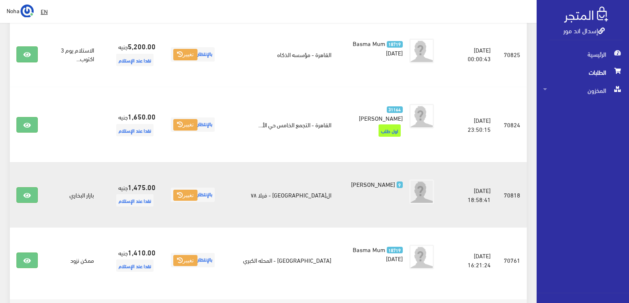
scroll to position [543, 0]
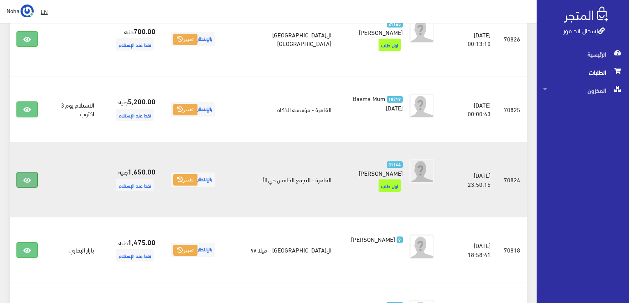
click at [26, 177] on icon at bounding box center [26, 180] width 7 height 7
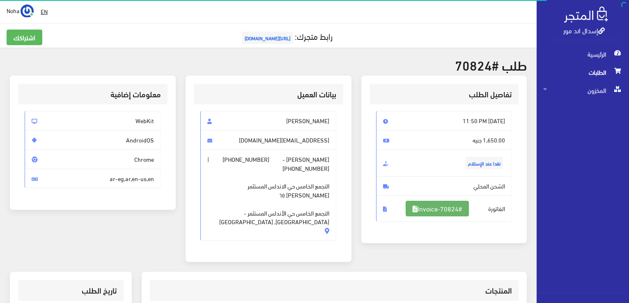
click at [415, 208] on link "#Invoice-70824" at bounding box center [436, 209] width 63 height 16
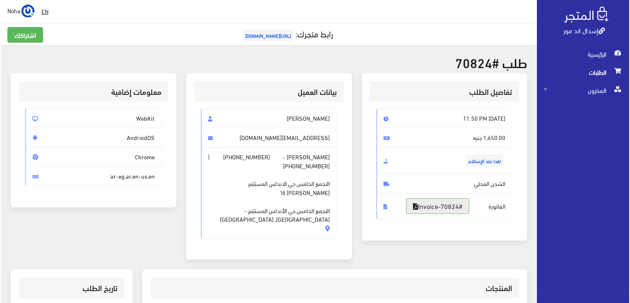
scroll to position [123, 0]
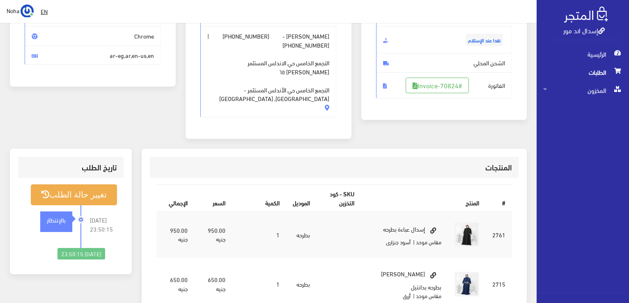
click at [77, 178] on div "تغيير حالة الطلب 2025-09-23 23:50:15 بالإنتظار 2025-09-23 23:50:15" at bounding box center [70, 222] width 105 height 88
click at [80, 184] on button "تغيير حالة الطلب" at bounding box center [74, 194] width 86 height 21
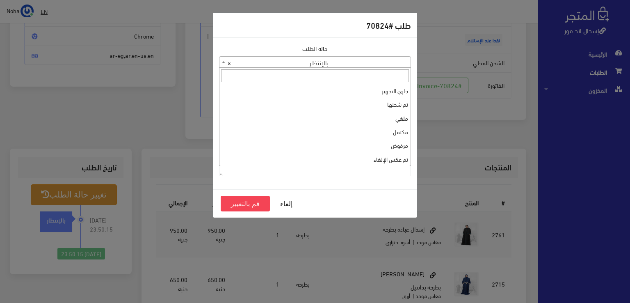
drag, startPoint x: 303, startPoint y: 61, endPoint x: 305, endPoint y: 76, distance: 15.4
click at [303, 62] on span "× بالإنتظار" at bounding box center [315, 62] width 191 height 11
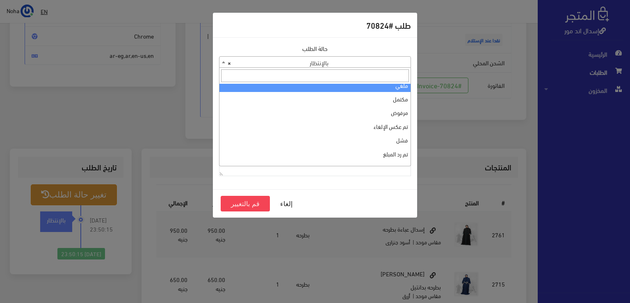
scroll to position [0, 0]
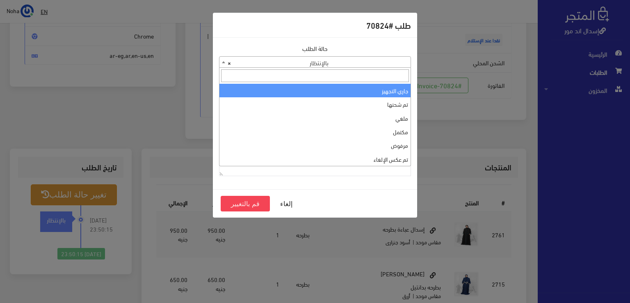
select select "1"
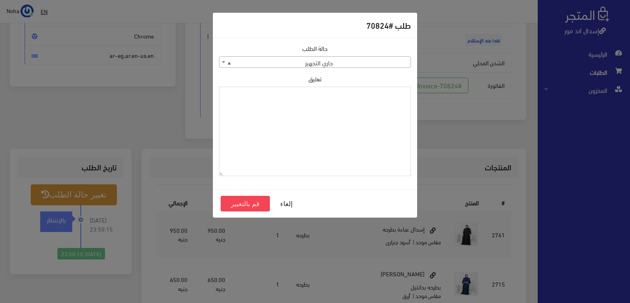
paste textarea "1126577"
type textarea "1126577"
click at [242, 202] on button "قم بالتغيير" at bounding box center [245, 204] width 49 height 16
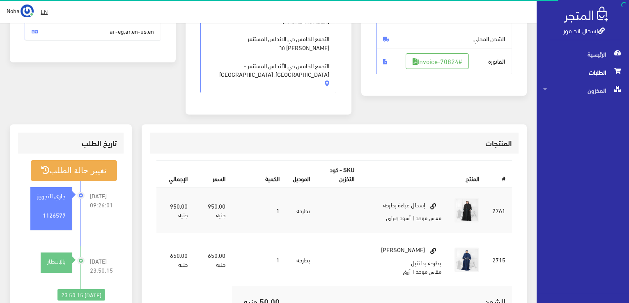
scroll to position [123, 0]
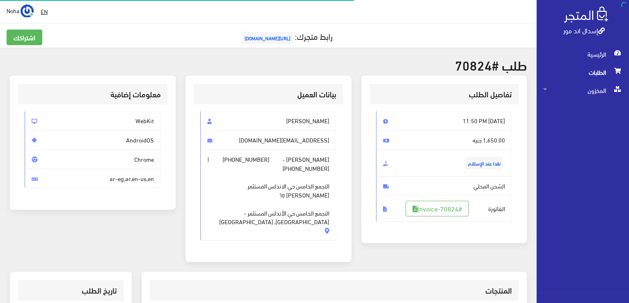
scroll to position [118, 0]
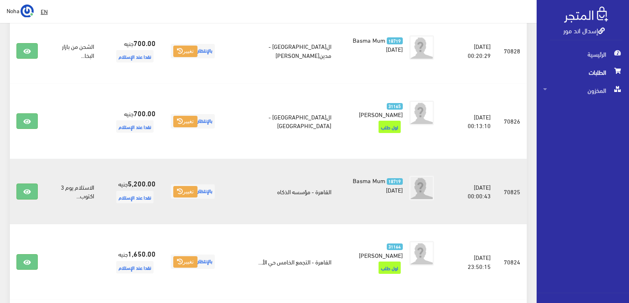
scroll to position [419, 0]
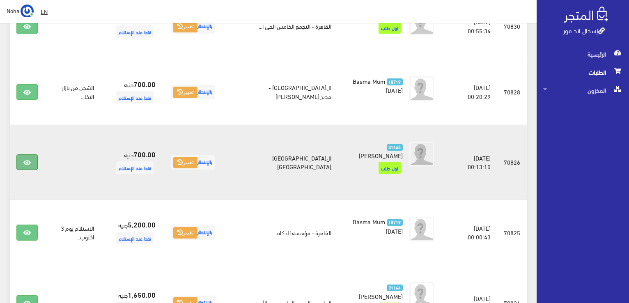
click at [26, 159] on icon at bounding box center [26, 162] width 7 height 7
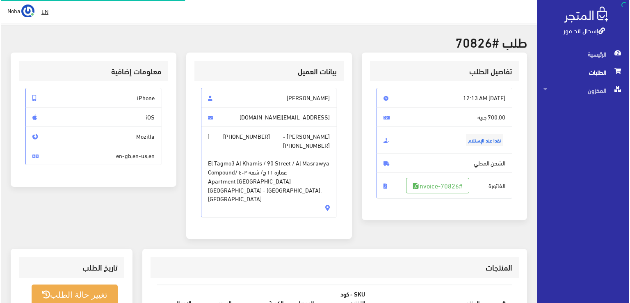
scroll to position [123, 0]
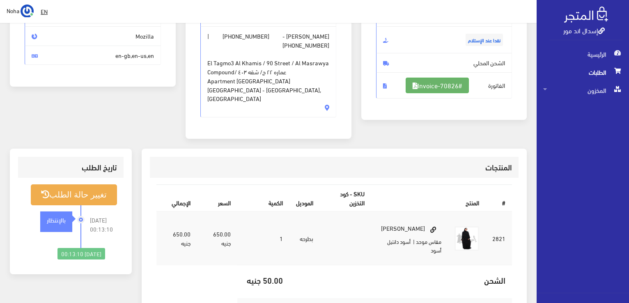
click at [427, 86] on link "#Invoice-70826" at bounding box center [436, 86] width 63 height 16
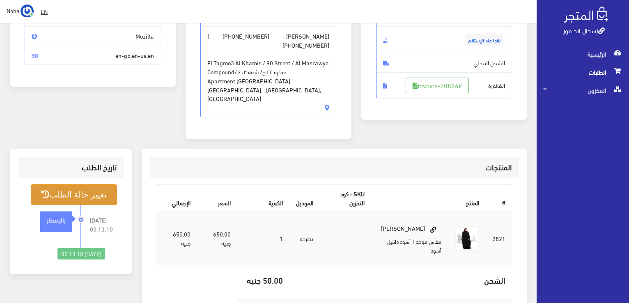
click at [92, 184] on button "تغيير حالة الطلب" at bounding box center [74, 194] width 86 height 21
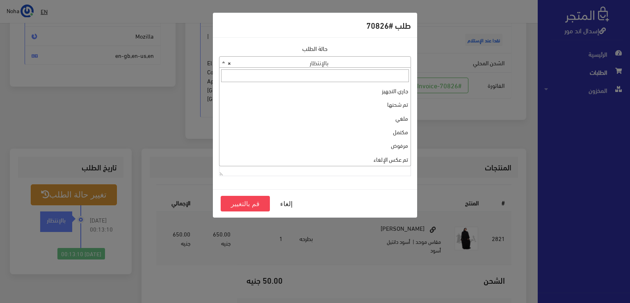
click at [357, 61] on span "× بالإنتظار" at bounding box center [315, 62] width 191 height 11
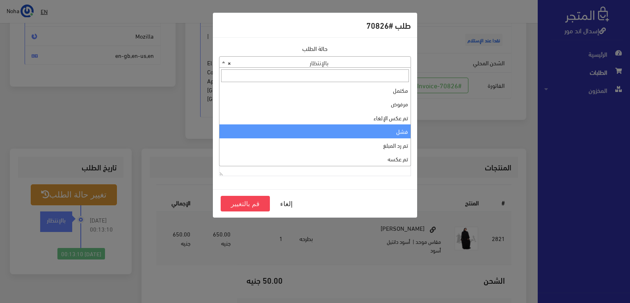
scroll to position [0, 0]
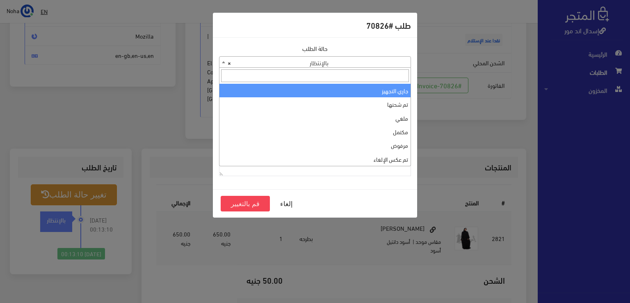
select select "1"
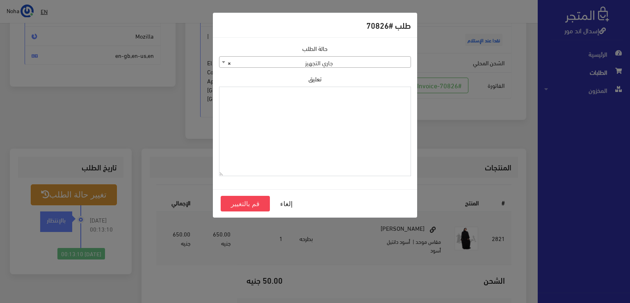
paste textarea "1126577"
type textarea "1126577"
click at [254, 202] on button "قم بالتغيير" at bounding box center [245, 204] width 49 height 16
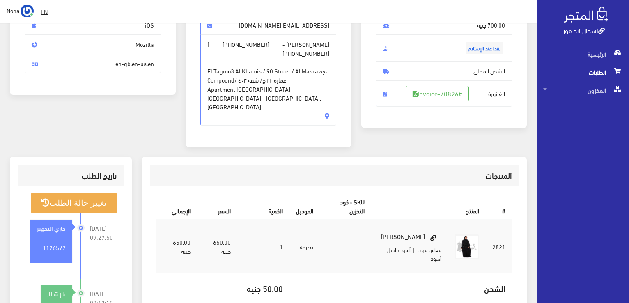
scroll to position [164, 0]
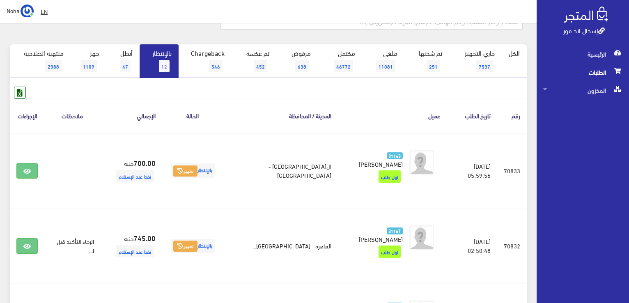
scroll to position [50, 0]
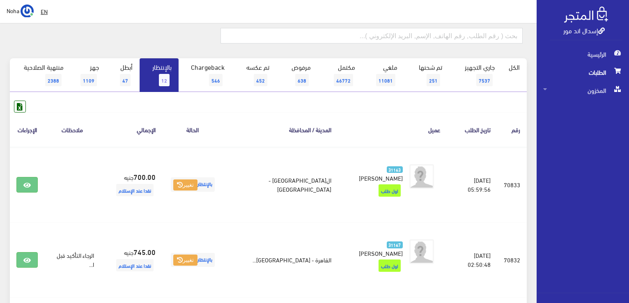
click at [158, 86] on link "بالإنتظار 12" at bounding box center [159, 75] width 39 height 34
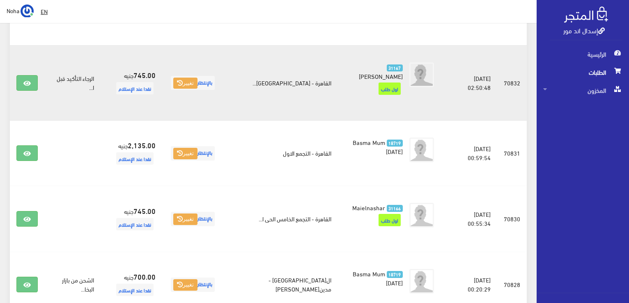
scroll to position [246, 0]
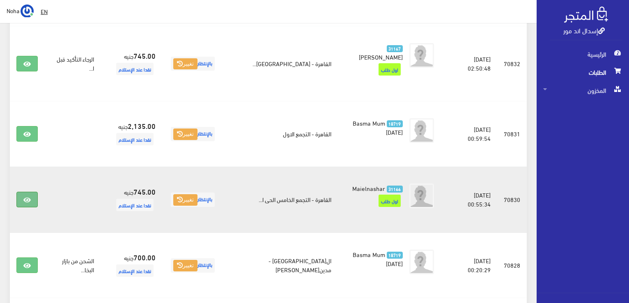
click at [26, 197] on icon at bounding box center [26, 200] width 7 height 7
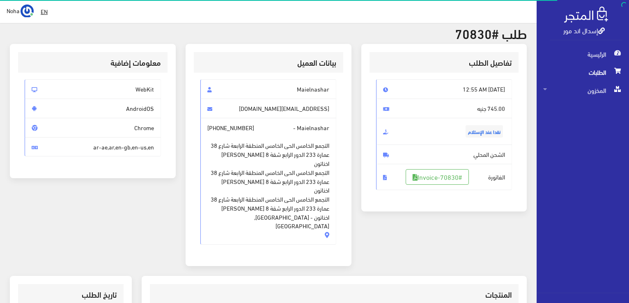
scroll to position [41, 0]
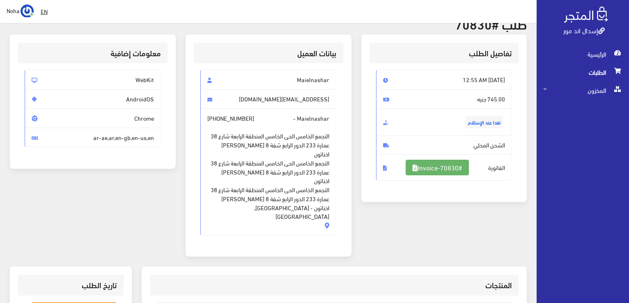
click at [447, 166] on link "#Invoice-70830" at bounding box center [436, 168] width 63 height 16
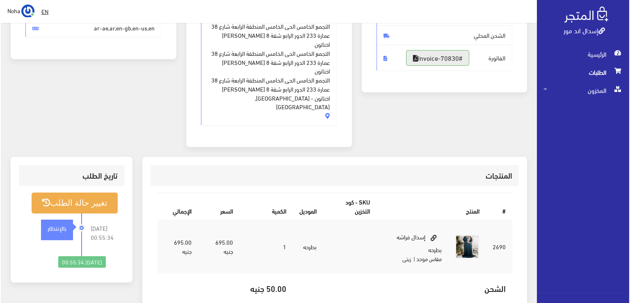
scroll to position [164, 0]
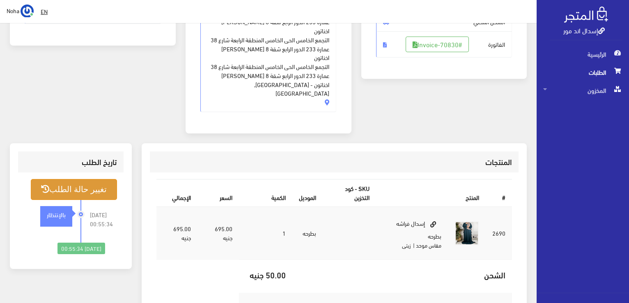
click at [78, 179] on button "تغيير حالة الطلب" at bounding box center [74, 189] width 86 height 21
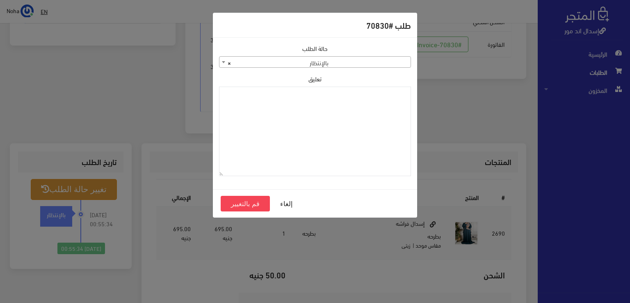
click at [355, 64] on span "× بالإنتظار" at bounding box center [315, 62] width 191 height 11
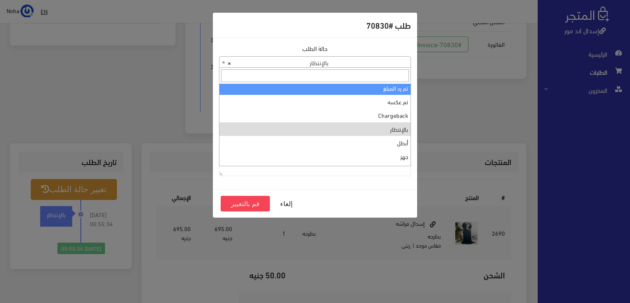
scroll to position [0, 0]
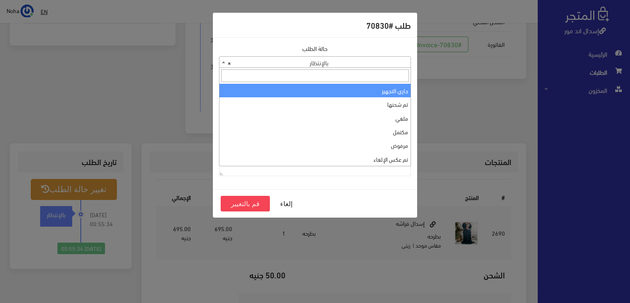
select select "1"
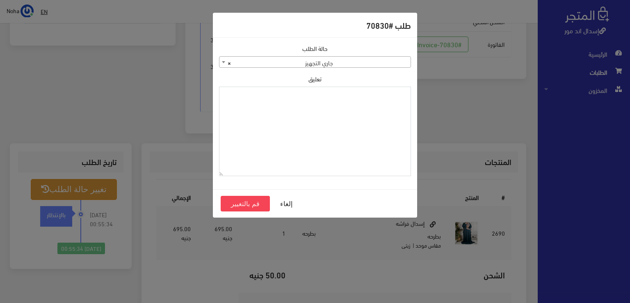
paste textarea "1126577"
type textarea "1126577"
drag, startPoint x: 437, startPoint y: 90, endPoint x: 452, endPoint y: 86, distance: 15.3
click at [452, 86] on div "طلب #70830 حالة الطلب جاري التجهيز تم شحنها ملغي مكتمل مرفوض تم عكس الإلغاء فشل…" at bounding box center [315, 151] width 630 height 303
click at [254, 201] on button "قم بالتغيير" at bounding box center [245, 204] width 49 height 16
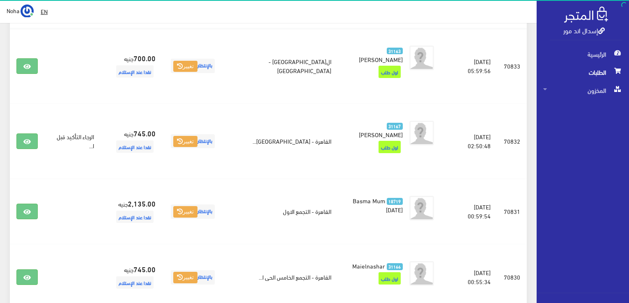
scroll to position [164, 0]
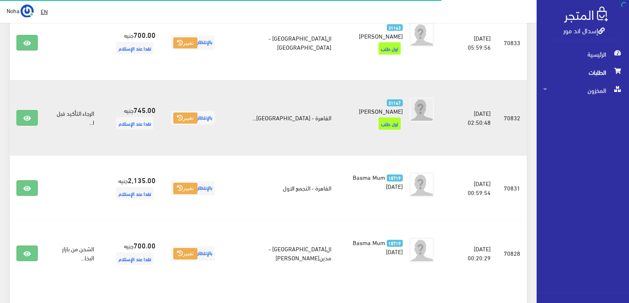
scroll to position [192, 0]
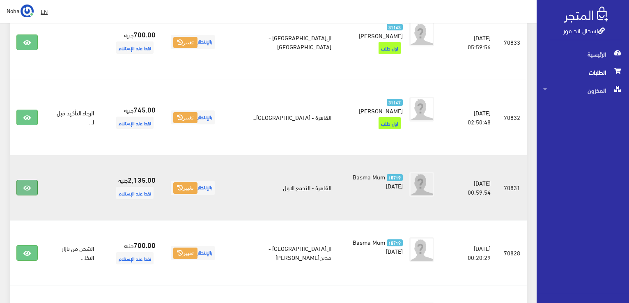
click at [34, 180] on link at bounding box center [26, 188] width 21 height 16
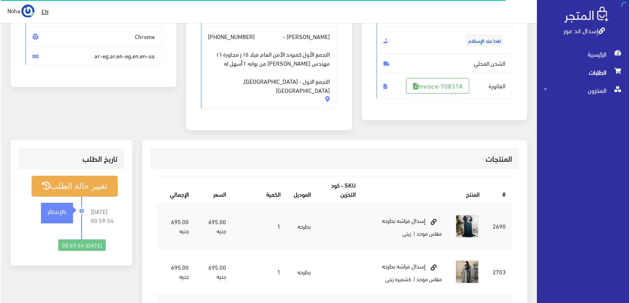
scroll to position [123, 0]
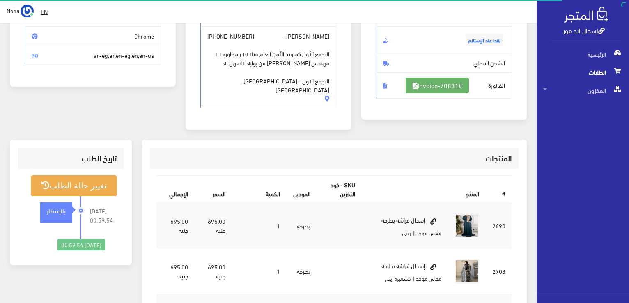
click at [432, 87] on link "#Invoice-70831" at bounding box center [436, 86] width 63 height 16
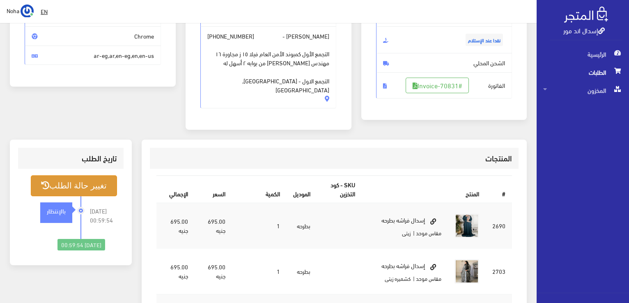
click at [91, 177] on button "تغيير حالة الطلب" at bounding box center [74, 185] width 86 height 21
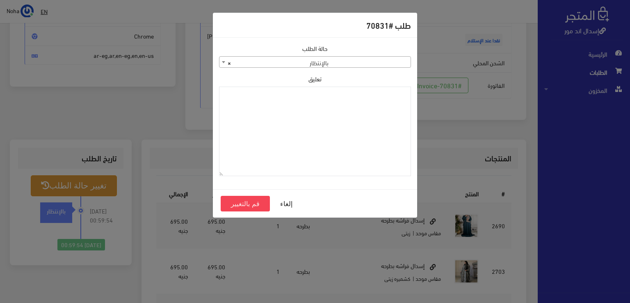
click at [312, 61] on span "× بالإنتظار" at bounding box center [315, 62] width 191 height 11
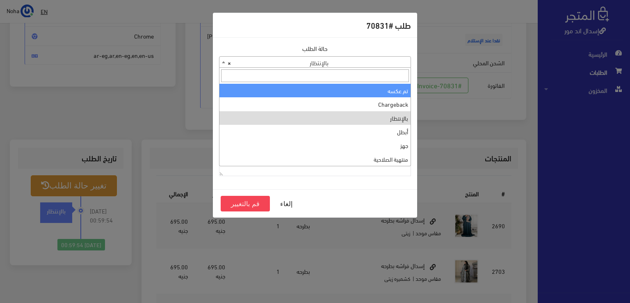
scroll to position [0, 0]
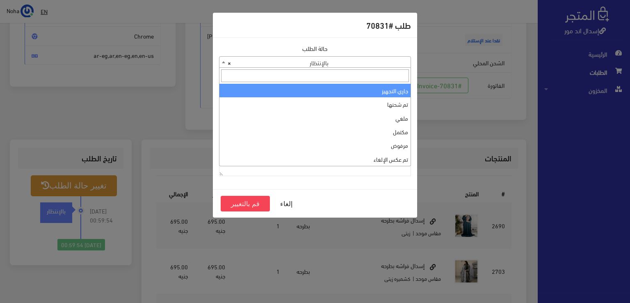
select select "1"
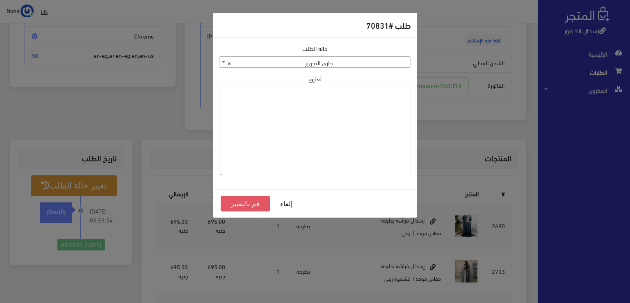
click at [241, 203] on button "قم بالتغيير" at bounding box center [245, 204] width 49 height 16
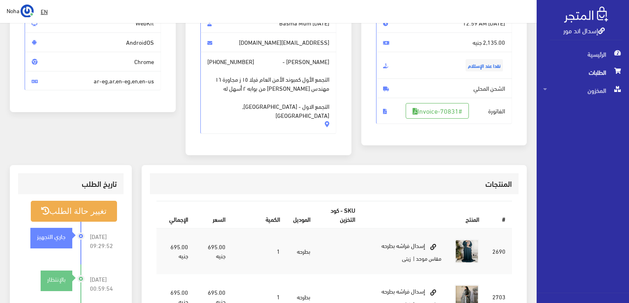
scroll to position [123, 0]
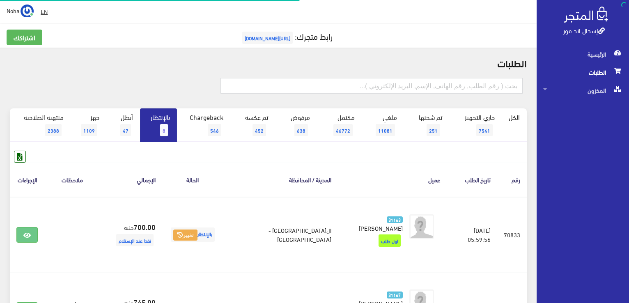
scroll to position [69, 0]
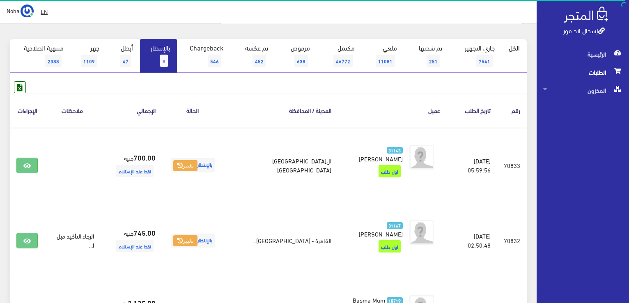
click at [150, 63] on link "بالإنتظار 8" at bounding box center [158, 56] width 37 height 34
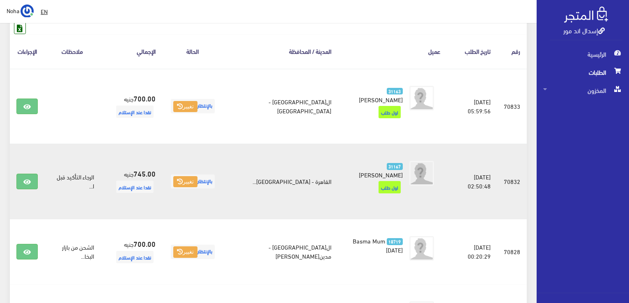
scroll to position [164, 0]
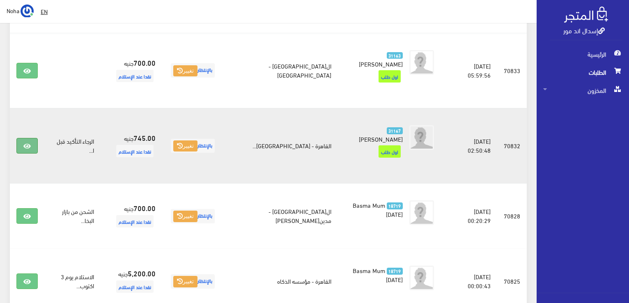
click at [37, 140] on link at bounding box center [26, 146] width 21 height 16
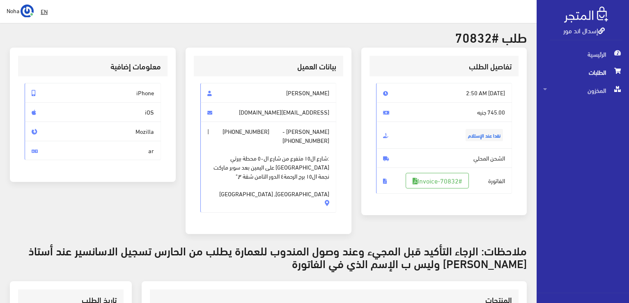
scroll to position [41, 0]
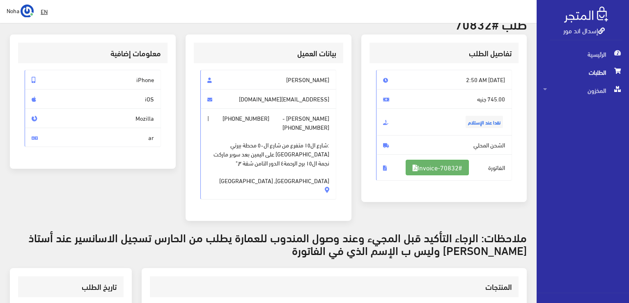
click at [419, 167] on link "#Invoice-70832" at bounding box center [436, 168] width 63 height 16
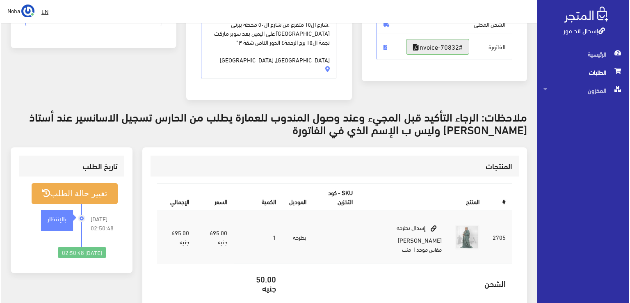
scroll to position [164, 0]
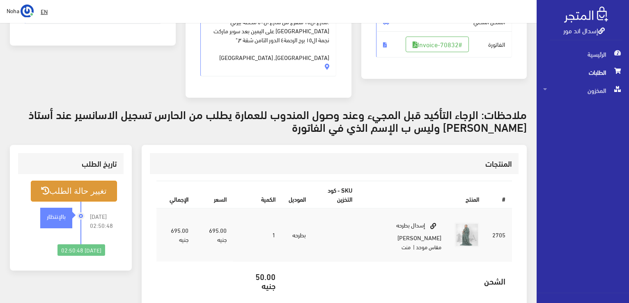
click at [90, 181] on button "تغيير حالة الطلب" at bounding box center [74, 191] width 86 height 21
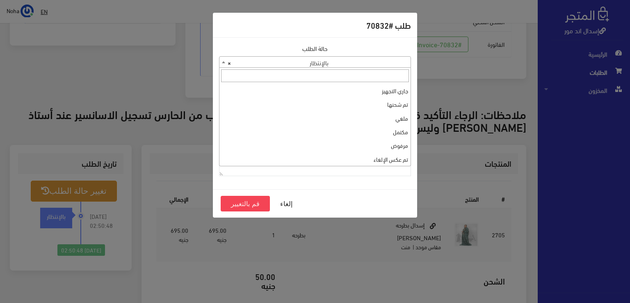
click at [309, 64] on span "× بالإنتظار" at bounding box center [315, 62] width 191 height 11
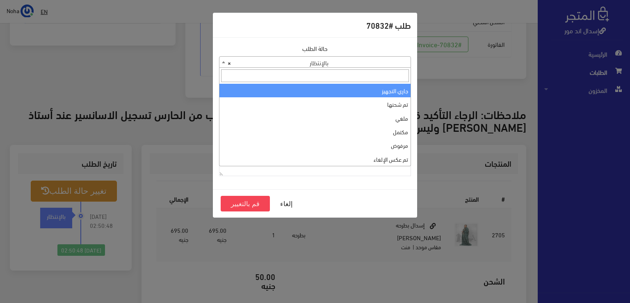
select select "1"
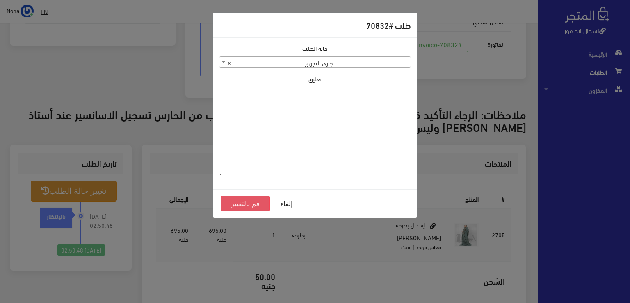
click at [249, 204] on button "قم بالتغيير" at bounding box center [245, 204] width 49 height 16
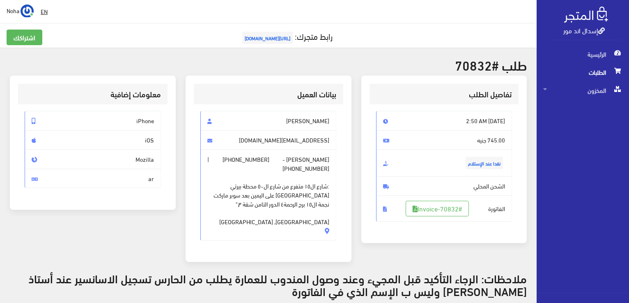
scroll to position [246, 0]
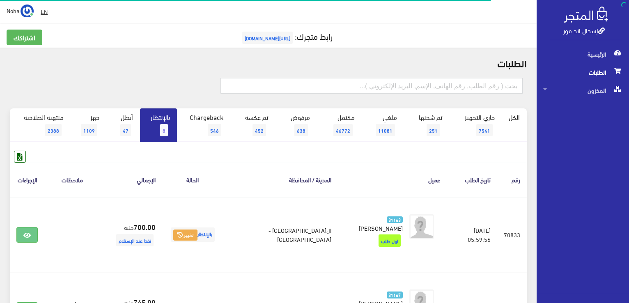
click at [149, 128] on link "بالإنتظار 8" at bounding box center [158, 125] width 37 height 34
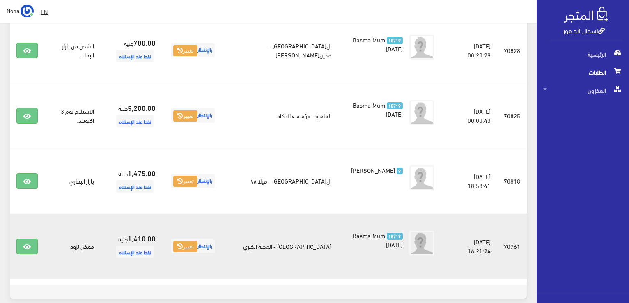
scroll to position [204, 0]
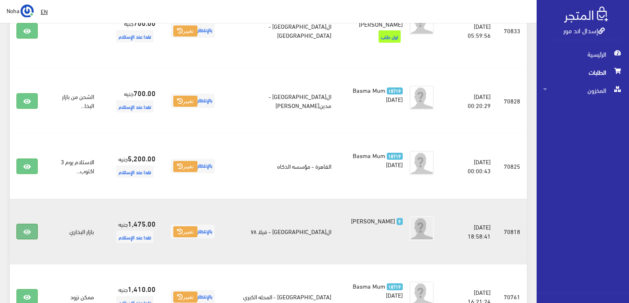
click at [22, 224] on link at bounding box center [26, 232] width 21 height 16
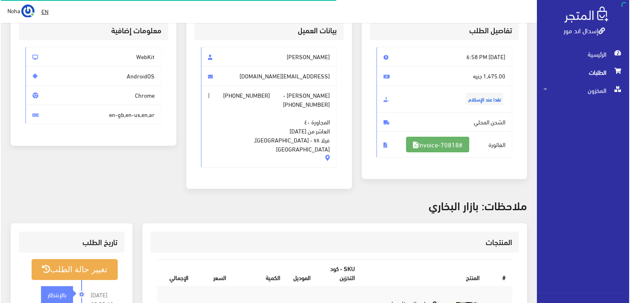
scroll to position [82, 0]
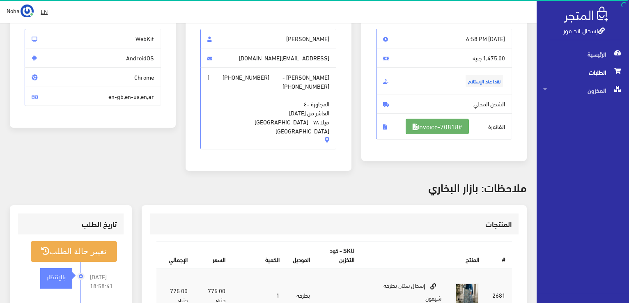
click at [456, 125] on link "#Invoice-70818" at bounding box center [436, 127] width 63 height 16
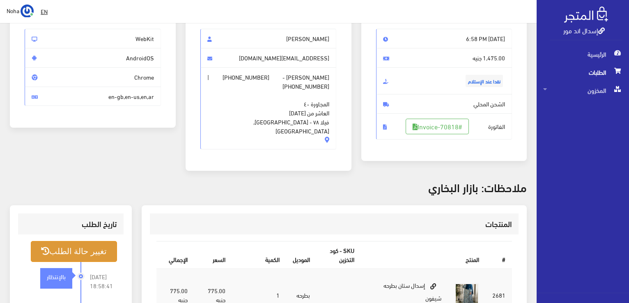
click at [81, 241] on button "تغيير حالة الطلب" at bounding box center [74, 251] width 86 height 21
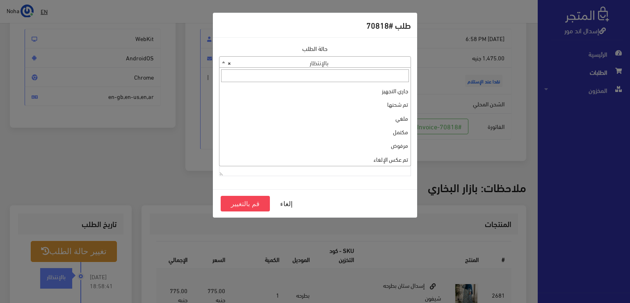
click at [365, 61] on span "× بالإنتظار" at bounding box center [315, 62] width 191 height 11
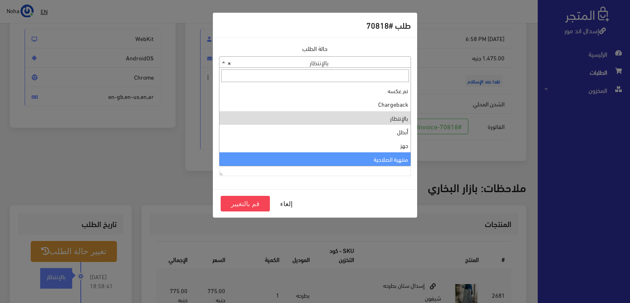
select select "14"
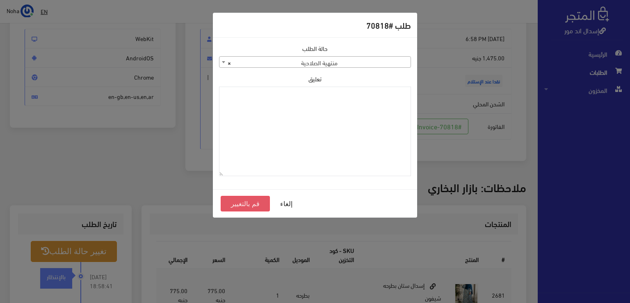
click at [245, 206] on button "قم بالتغيير" at bounding box center [245, 204] width 49 height 16
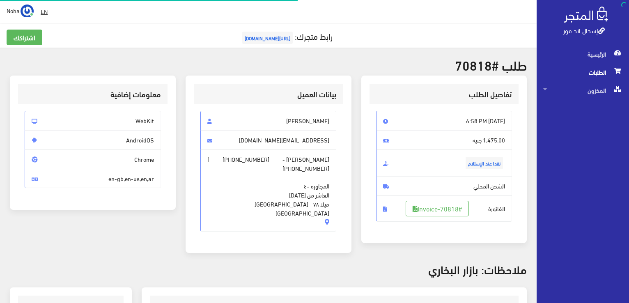
scroll to position [82, 0]
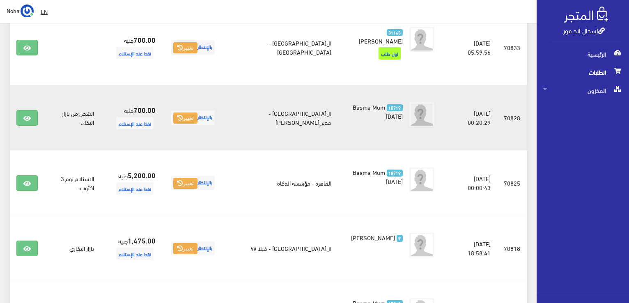
scroll to position [81, 0]
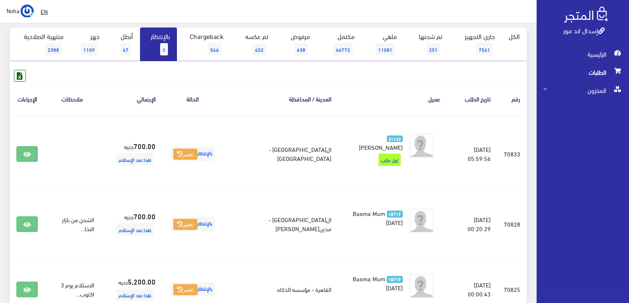
click at [160, 48] on link "بالإنتظار 8" at bounding box center [158, 44] width 37 height 34
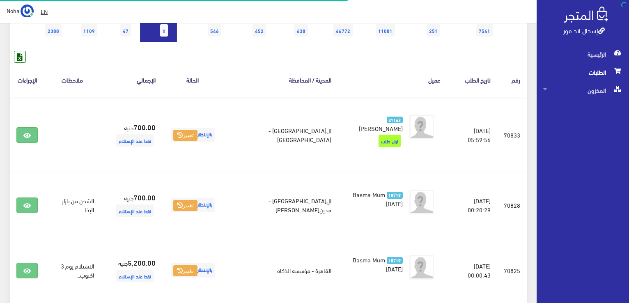
scroll to position [123, 0]
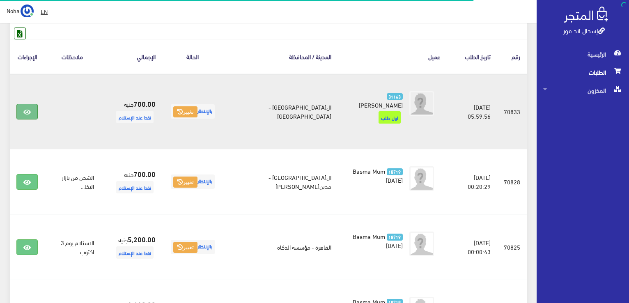
click at [29, 110] on icon at bounding box center [26, 112] width 7 height 7
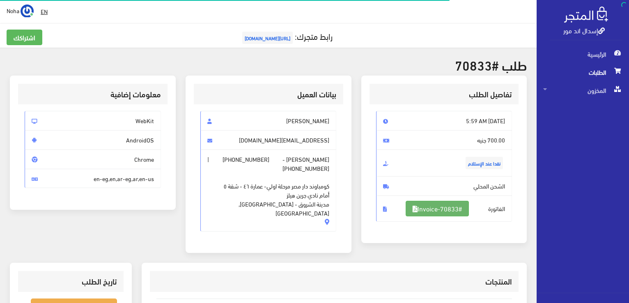
click at [424, 207] on link "#Invoice-70833" at bounding box center [436, 209] width 63 height 16
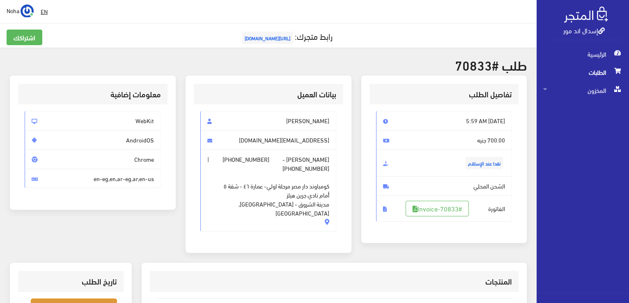
click at [94, 298] on button "تغيير حالة الطلب" at bounding box center [74, 308] width 86 height 21
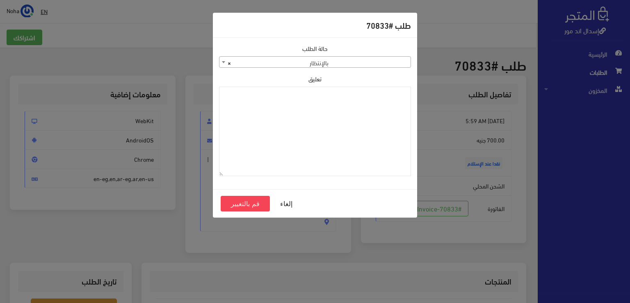
click at [298, 58] on span "× بالإنتظار" at bounding box center [315, 62] width 191 height 11
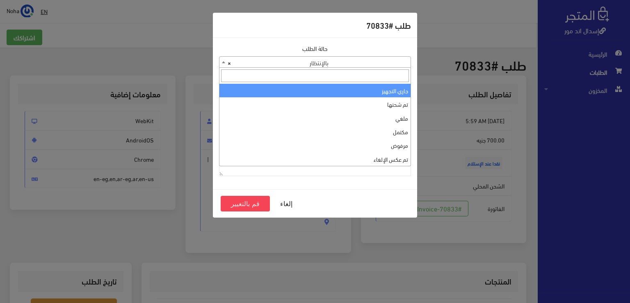
select select "1"
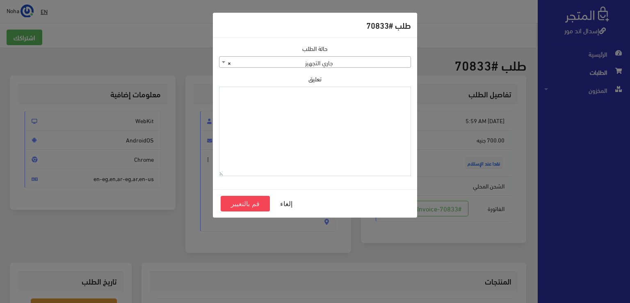
paste textarea "1126577"
type textarea "1126577"
click at [244, 203] on button "قم بالتغيير" at bounding box center [245, 204] width 49 height 16
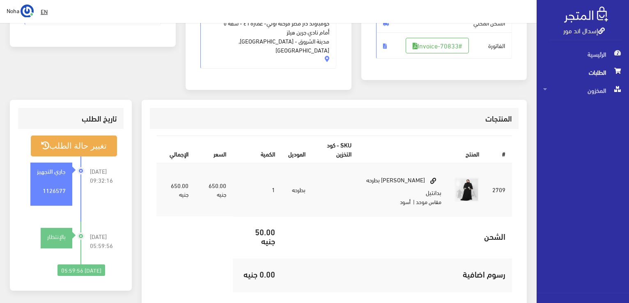
scroll to position [164, 0]
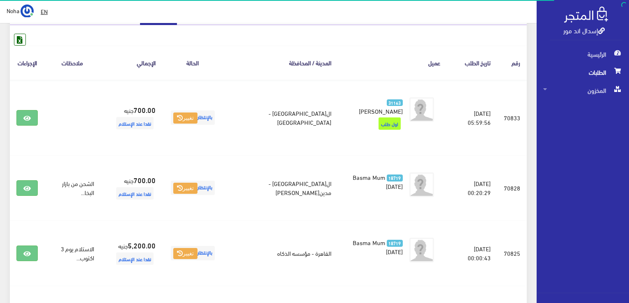
scroll to position [82, 0]
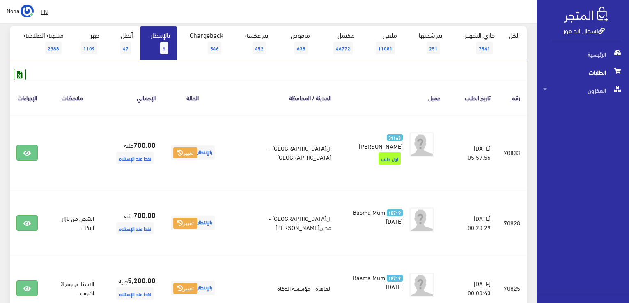
click at [151, 43] on link "بالإنتظار 8" at bounding box center [158, 43] width 37 height 34
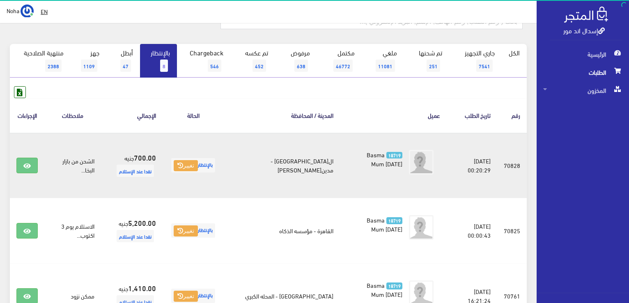
scroll to position [123, 0]
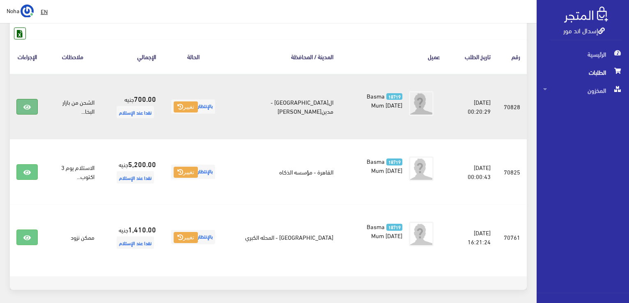
click at [32, 108] on link at bounding box center [26, 107] width 21 height 16
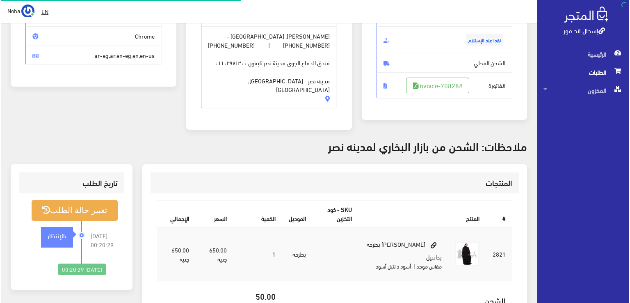
scroll to position [123, 0]
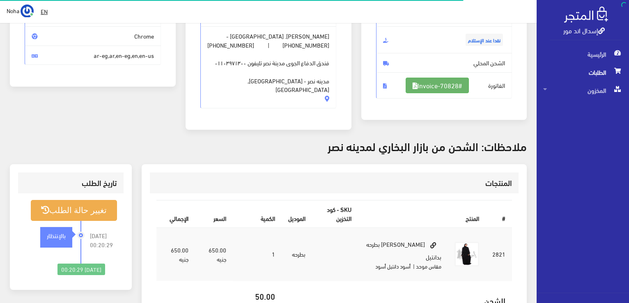
click at [435, 82] on link "#Invoice-70828" at bounding box center [436, 86] width 63 height 16
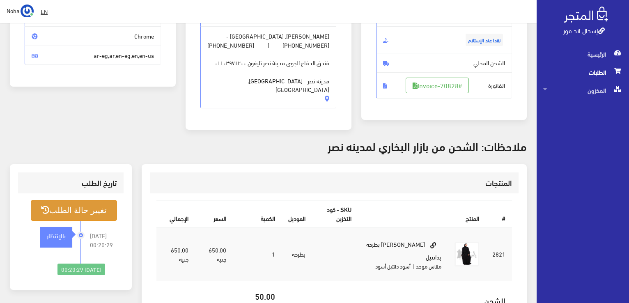
click at [101, 201] on button "تغيير حالة الطلب" at bounding box center [74, 210] width 86 height 21
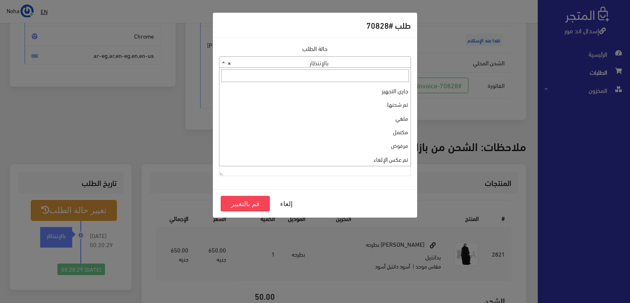
click at [309, 63] on span "× بالإنتظار" at bounding box center [315, 62] width 191 height 11
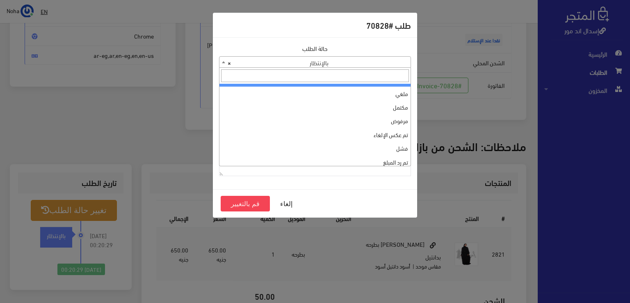
scroll to position [0, 0]
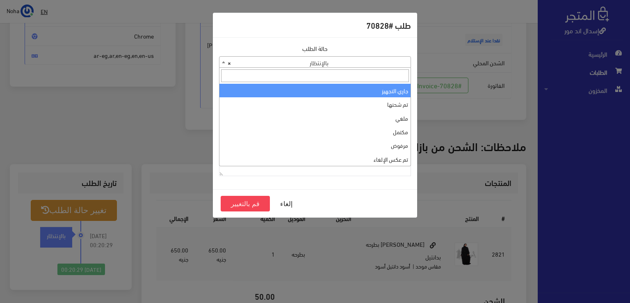
select select "1"
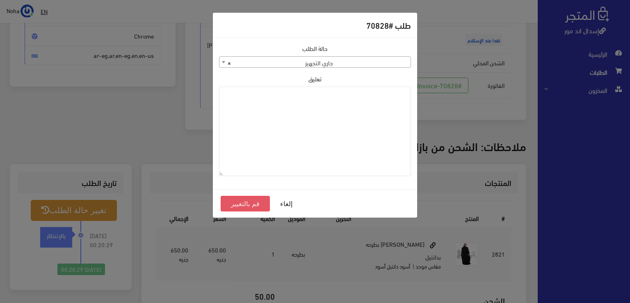
click at [261, 206] on button "قم بالتغيير" at bounding box center [245, 204] width 49 height 16
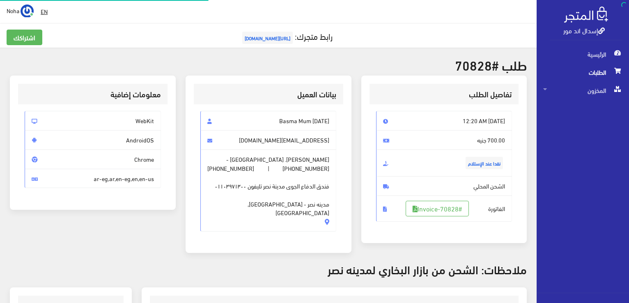
scroll to position [118, 0]
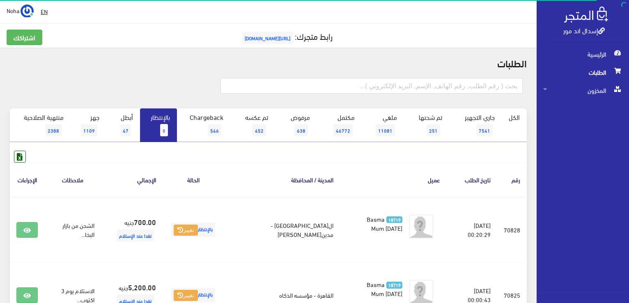
click at [164, 125] on span "8" at bounding box center [164, 130] width 8 height 12
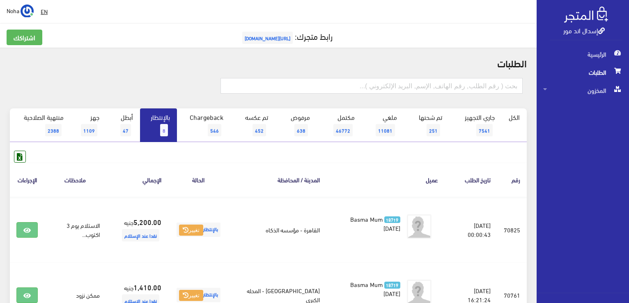
click at [151, 124] on link "بالإنتظار 8" at bounding box center [158, 125] width 37 height 34
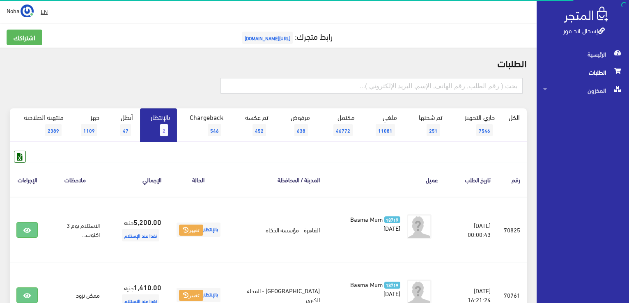
scroll to position [90, 0]
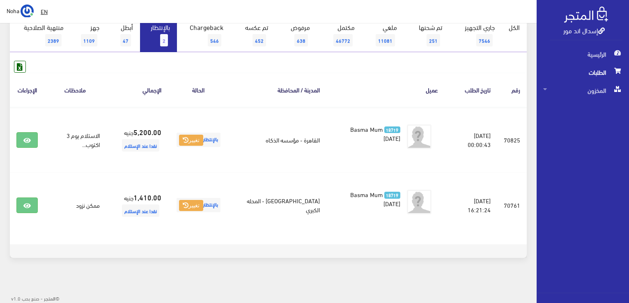
click at [168, 38] on span "2" at bounding box center [164, 40] width 8 height 12
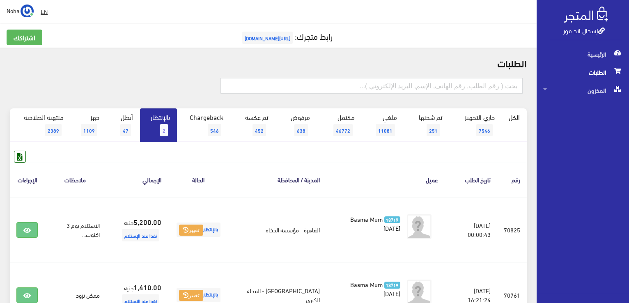
click at [162, 116] on link "بالإنتظار 2" at bounding box center [158, 125] width 37 height 34
click at [169, 126] on link "بالإنتظار 2" at bounding box center [158, 125] width 37 height 34
click at [162, 123] on link "بالإنتظار 2" at bounding box center [158, 125] width 37 height 34
